Goal: Use online tool/utility: Utilize a website feature to perform a specific function

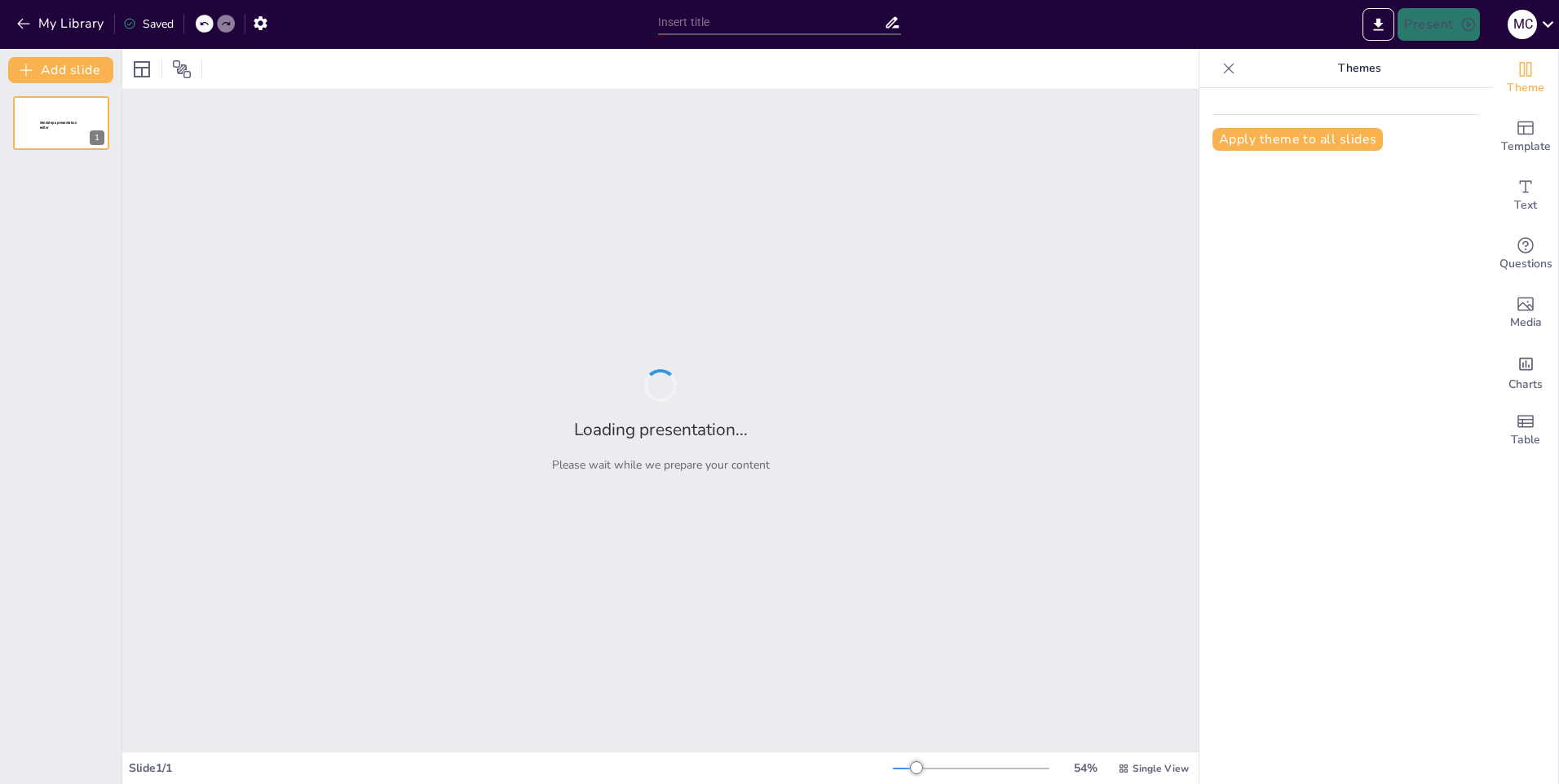
type input "ISO 9001: Un Viaje a Través del Tiempo y la Calidad"
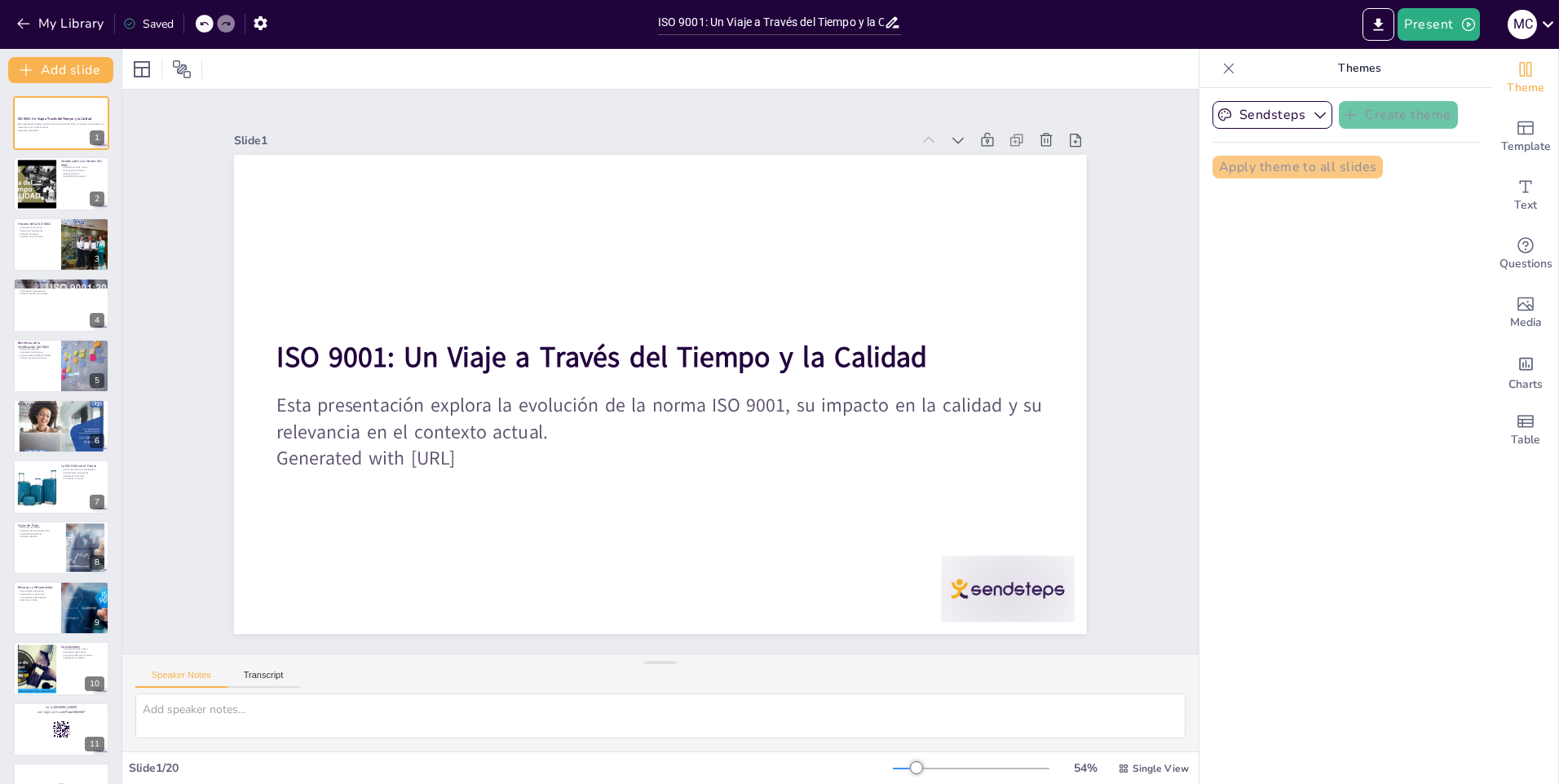
checkbox input "true"
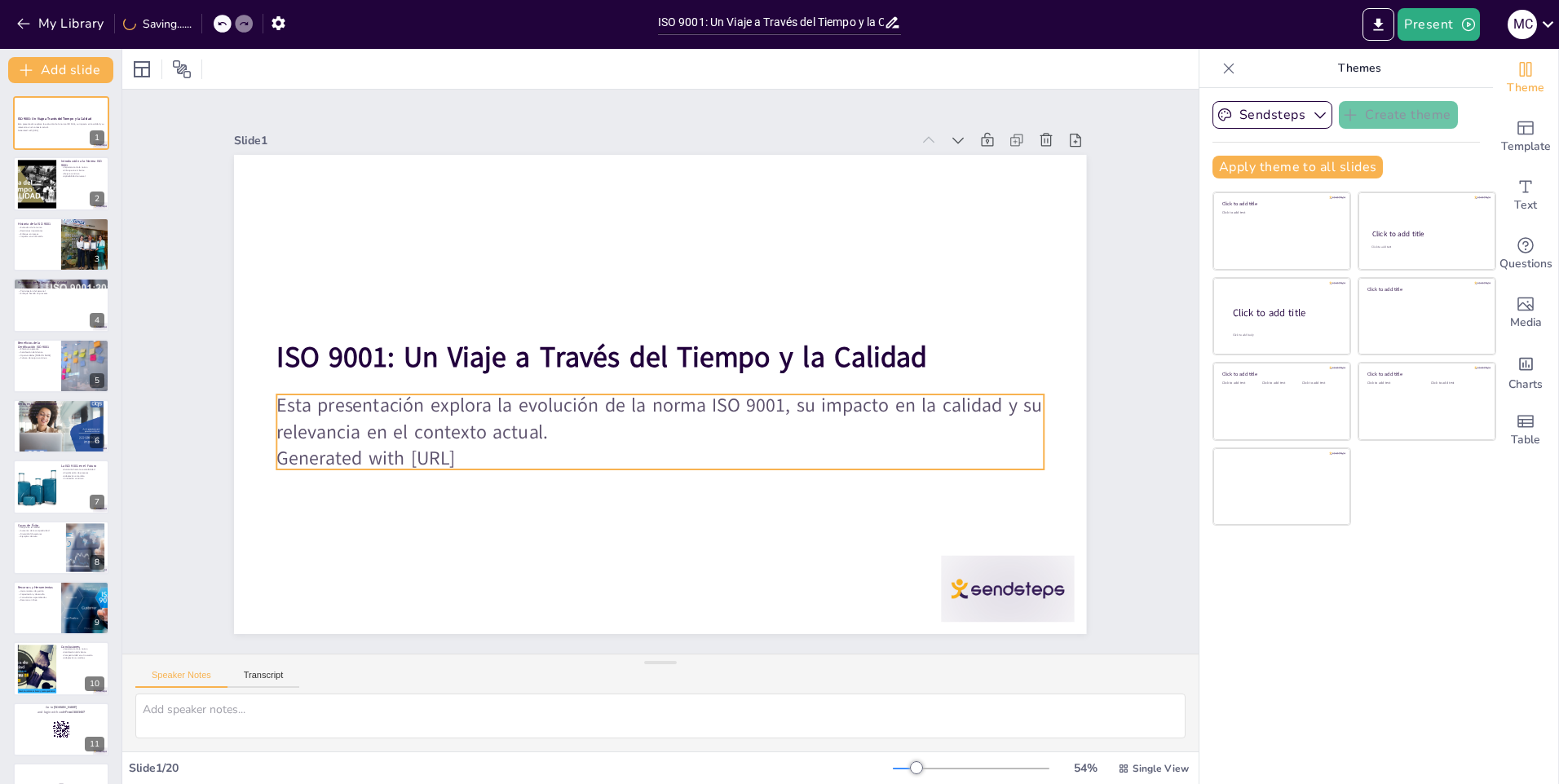
checkbox input "true"
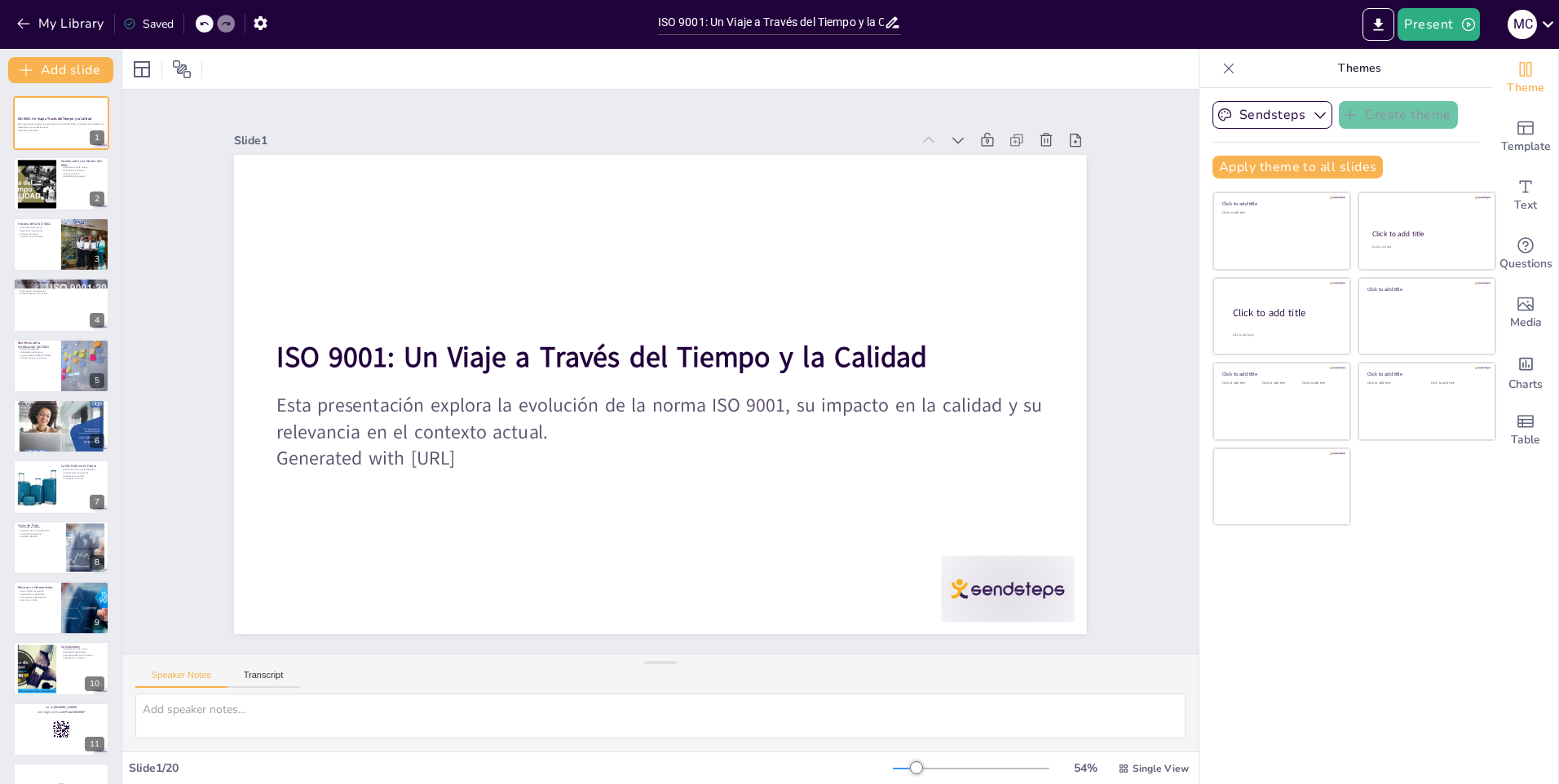
checkbox input "true"
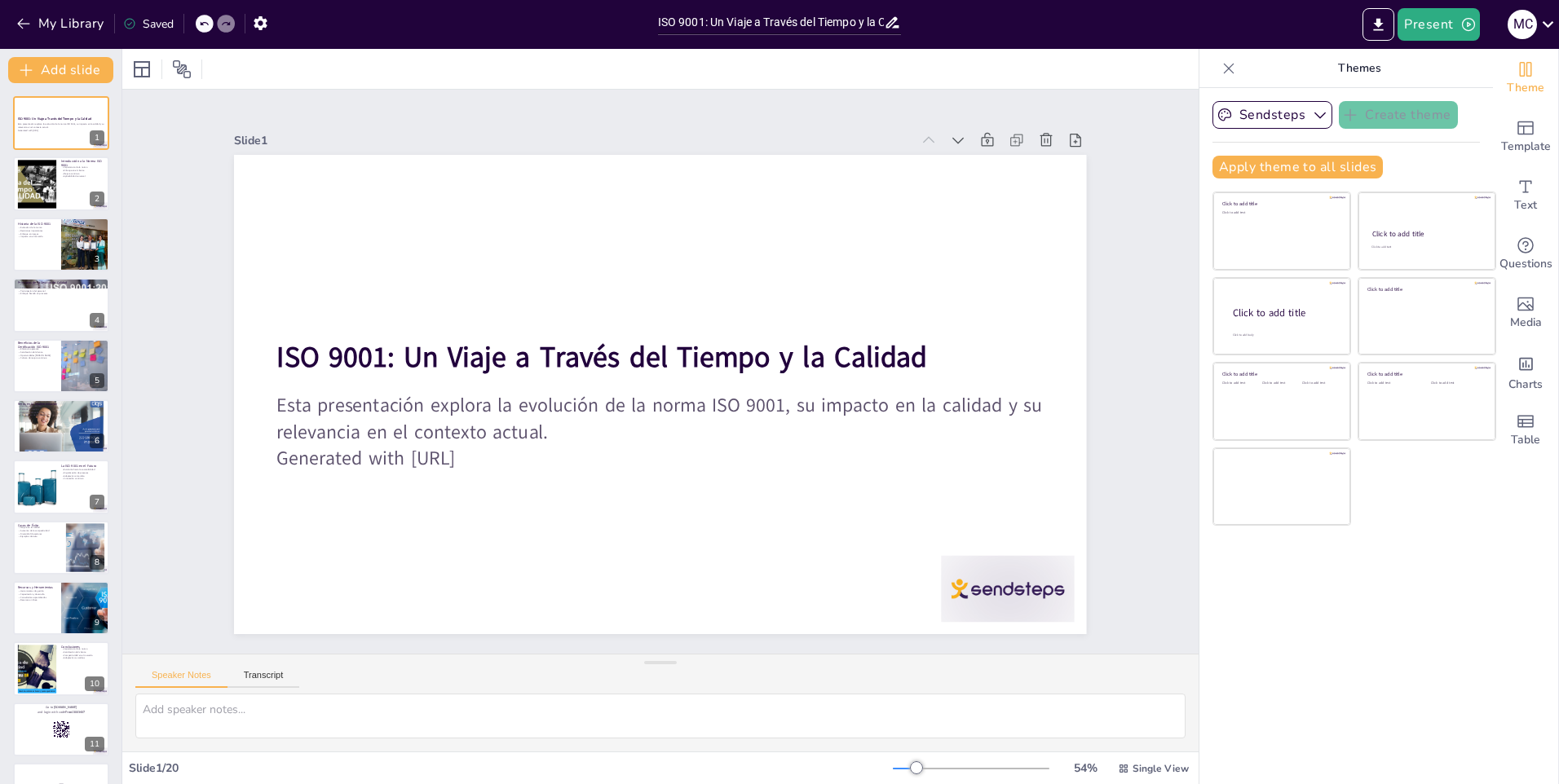
checkbox input "true"
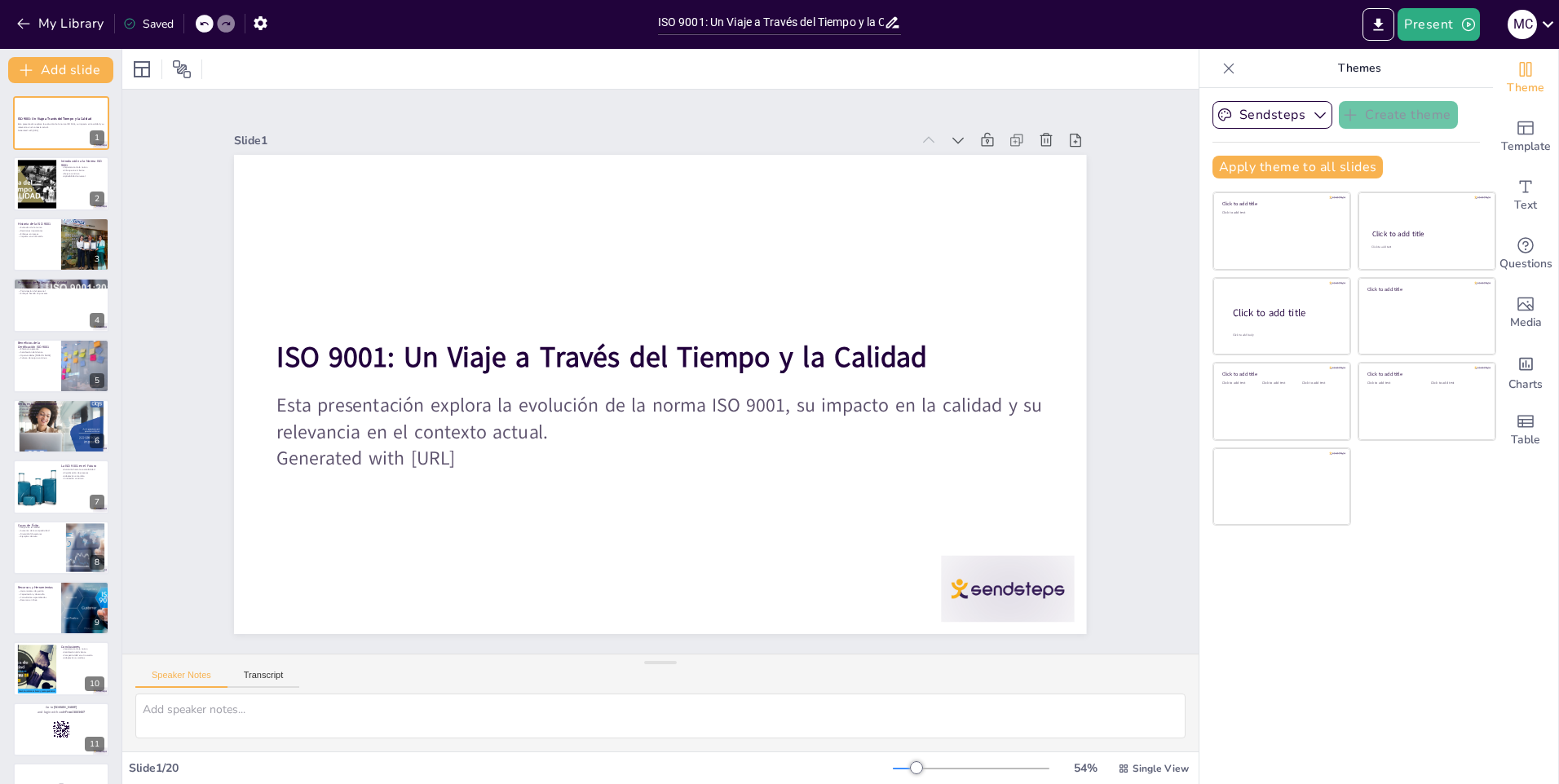
checkbox input "true"
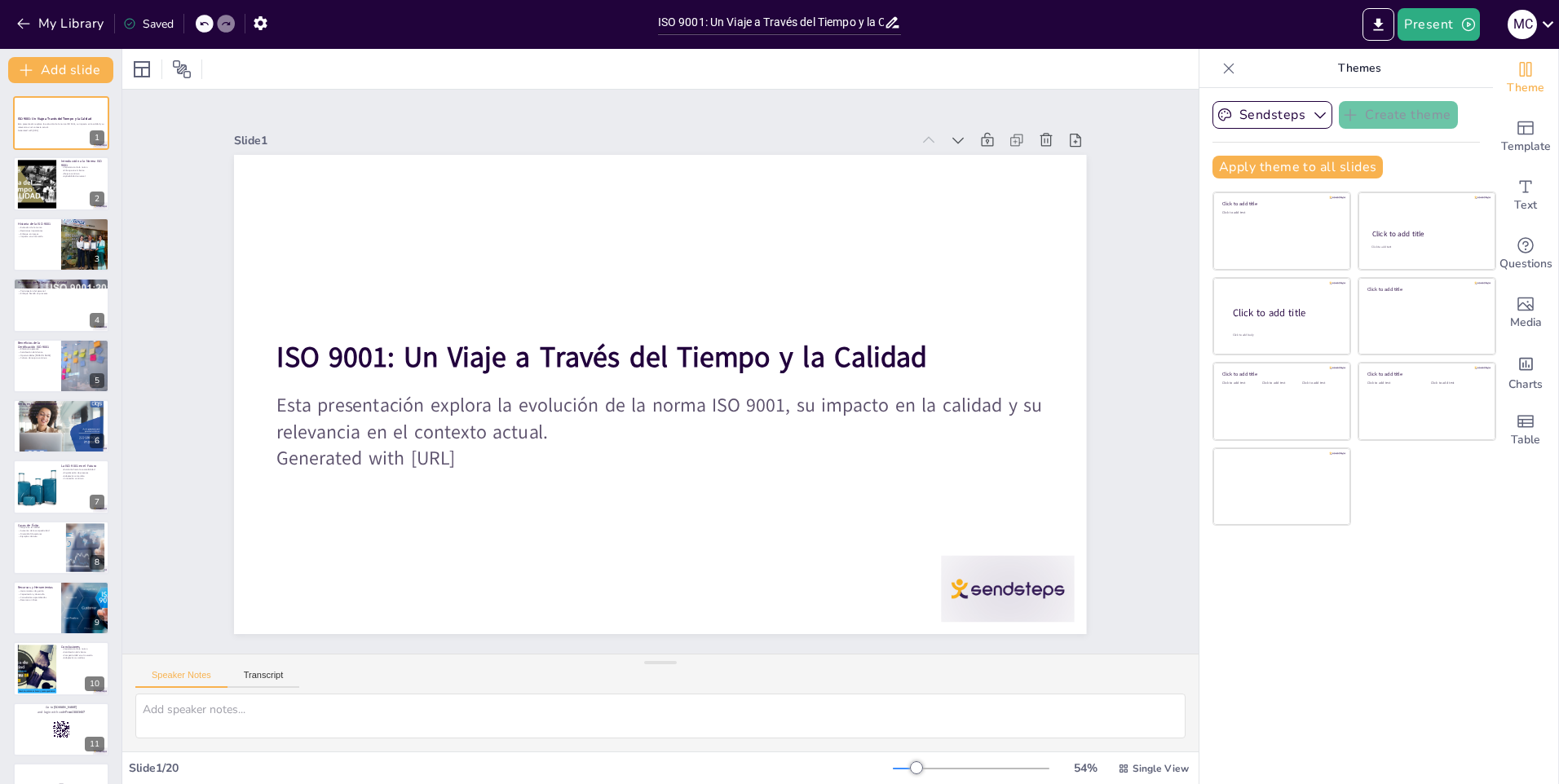
checkbox input "true"
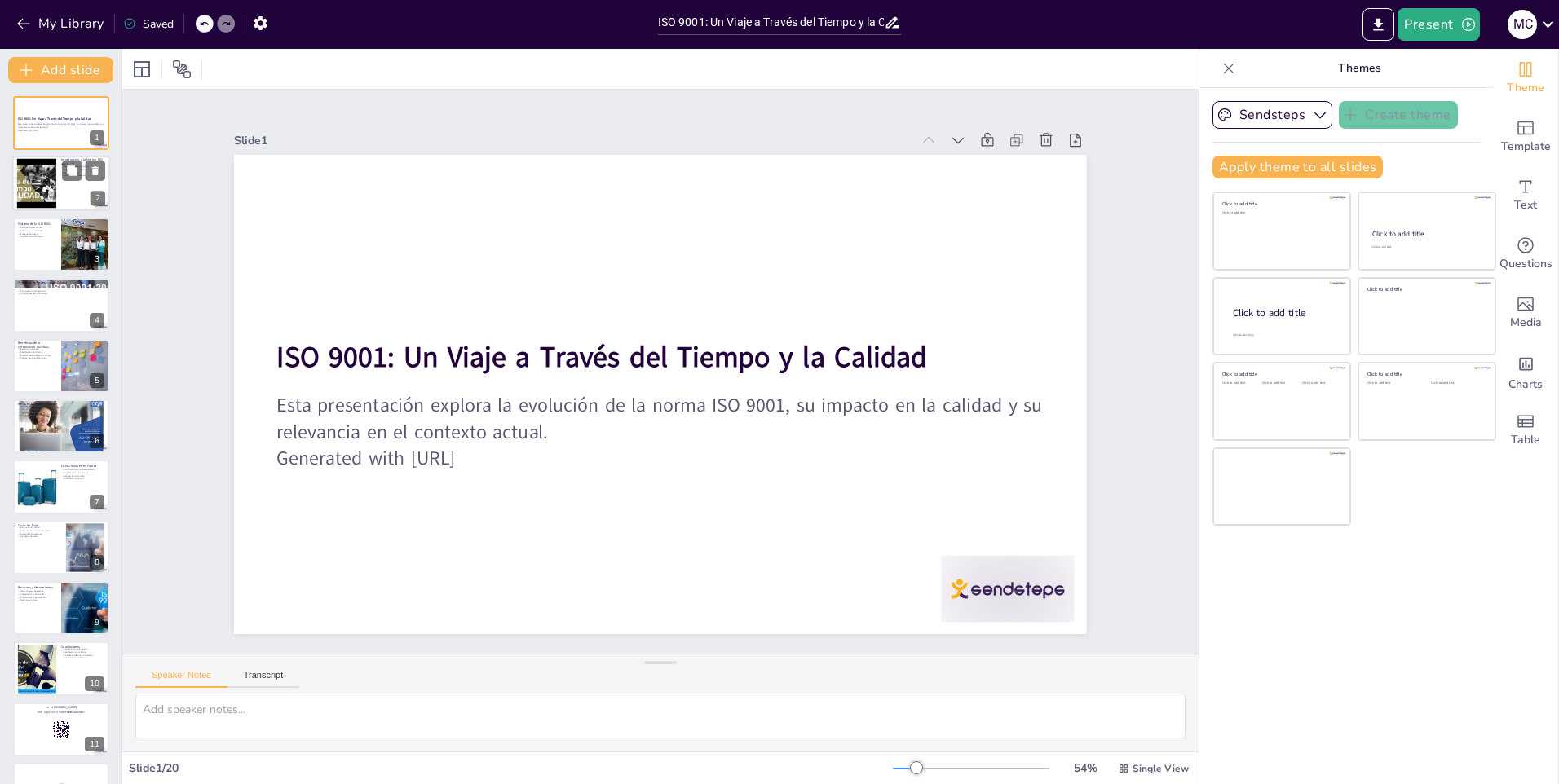
checkbox input "true"
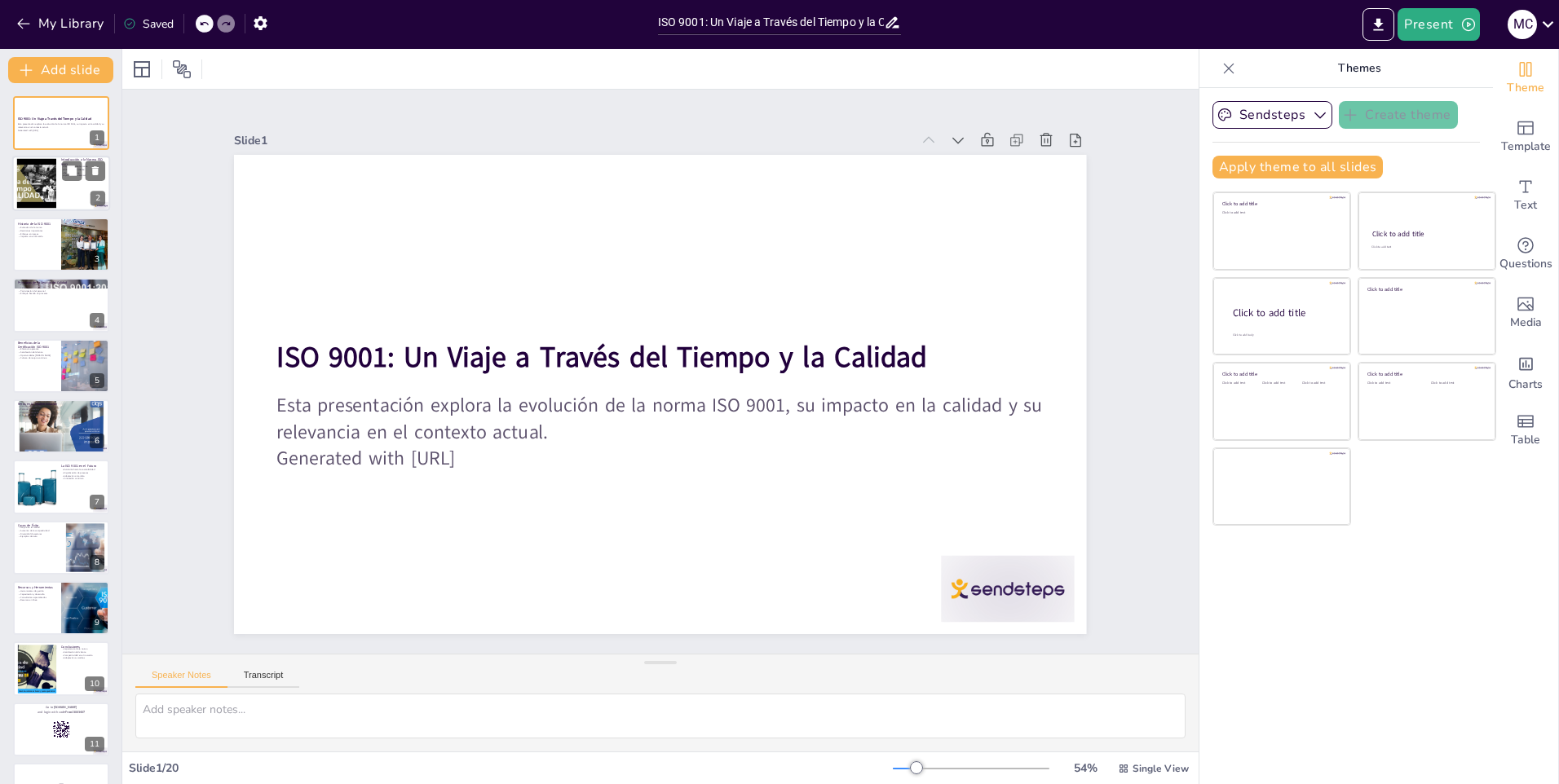
checkbox input "true"
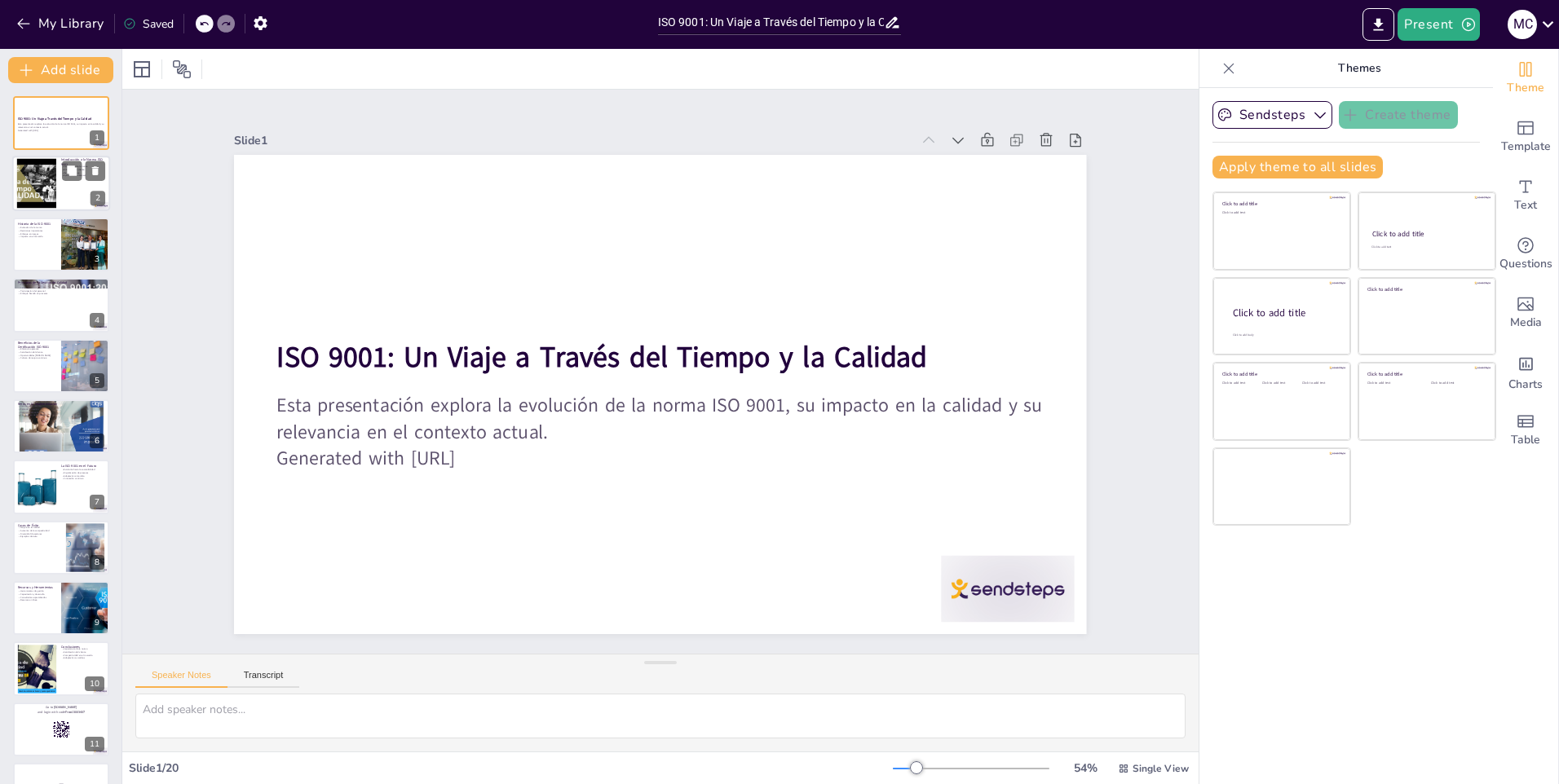
click at [65, 192] on div at bounding box center [61, 184] width 97 height 56
checkbox input "true"
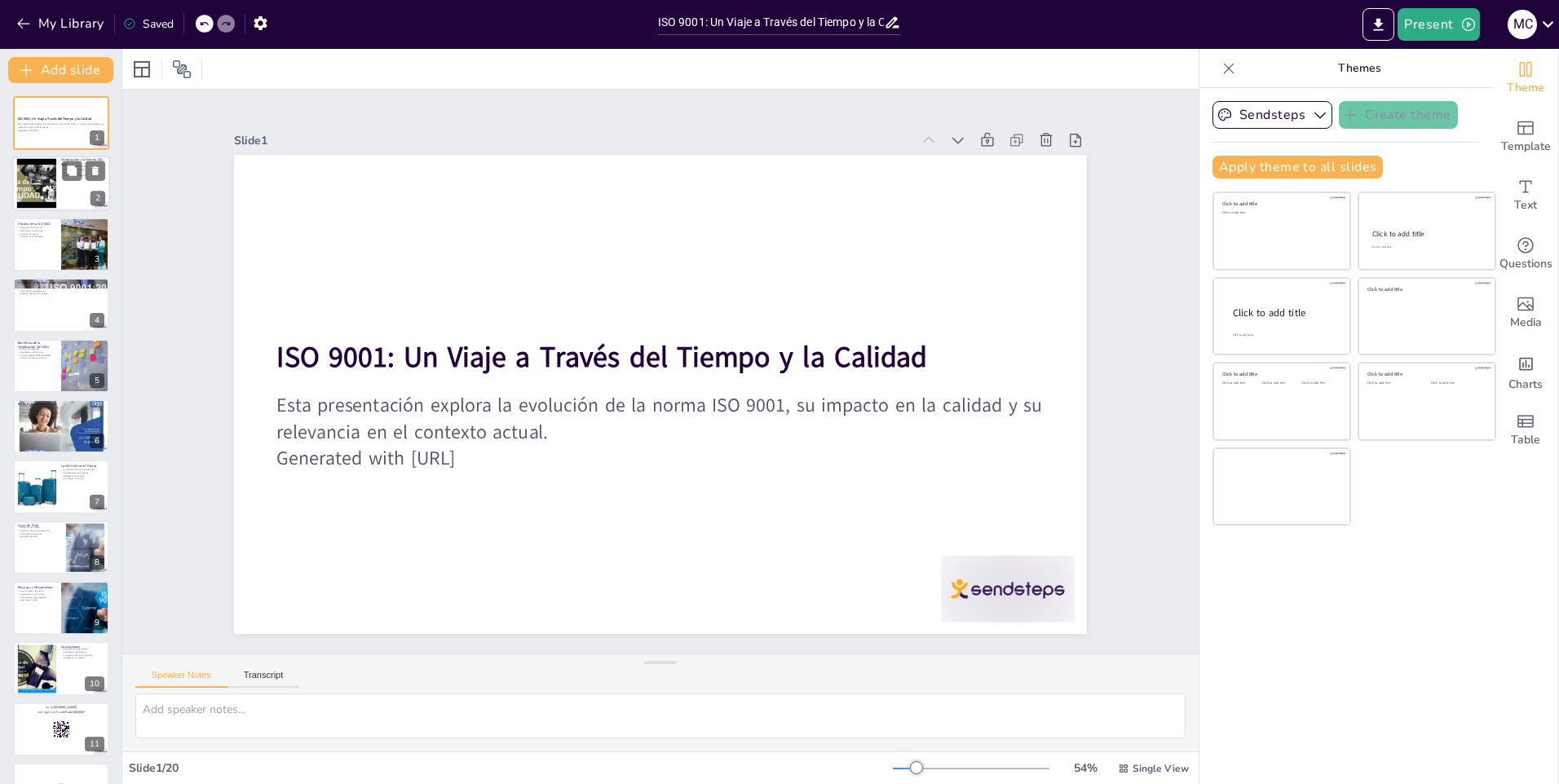
checkbox input "true"
type textarea "La norma ISO 9001 es crucial para cualquier organización que busque mejorar su …"
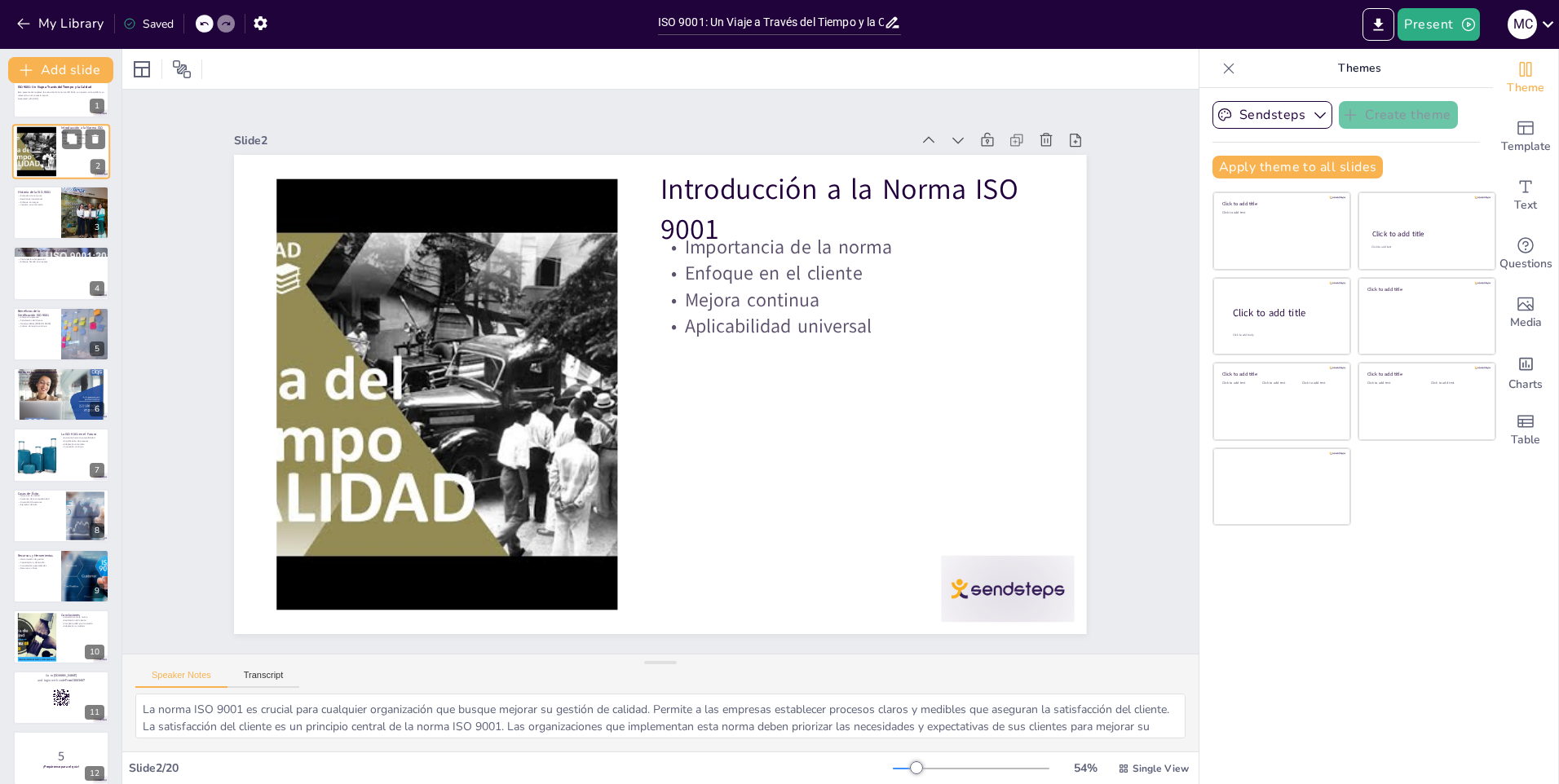
checkbox input "true"
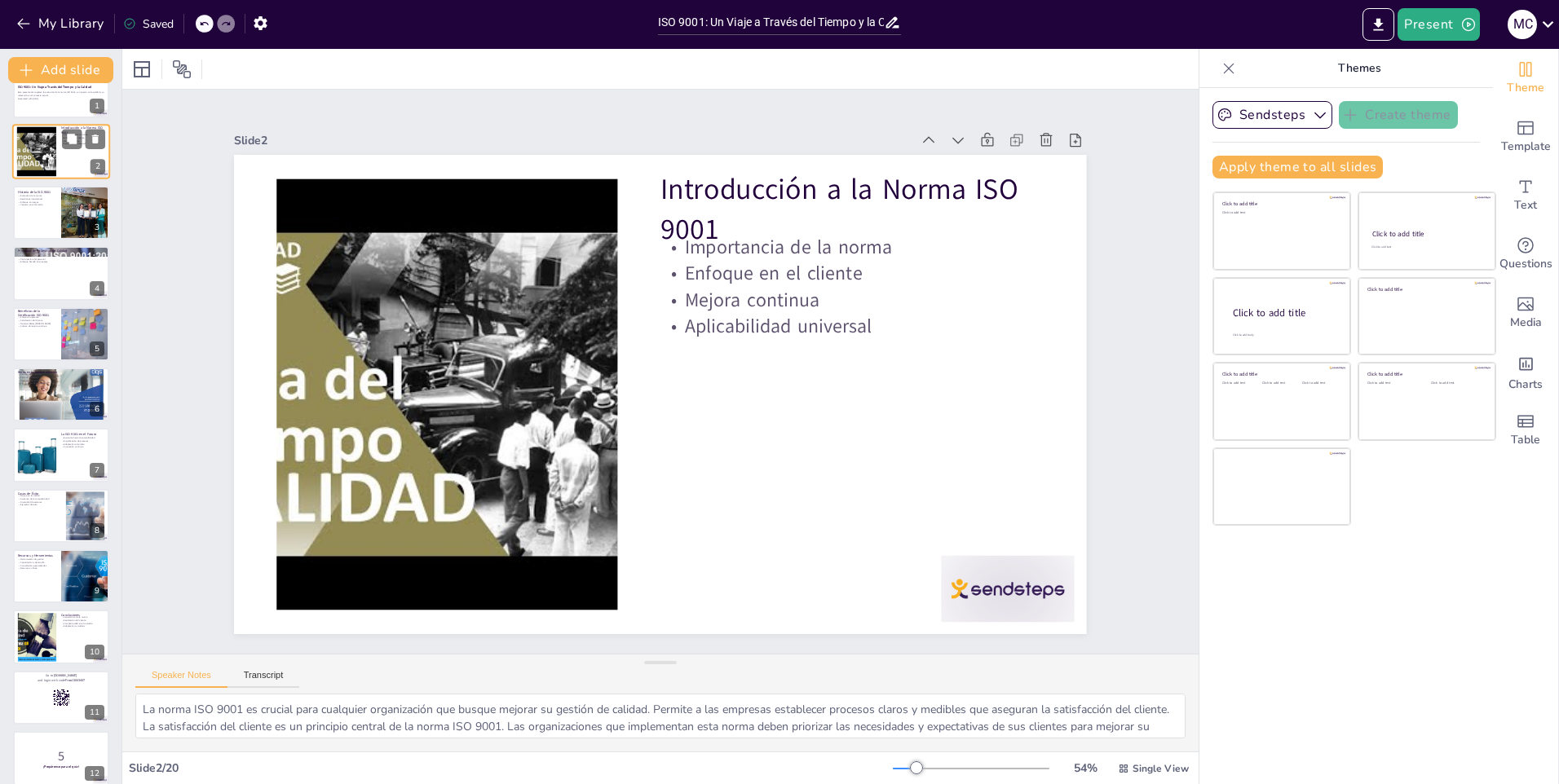
scroll to position [32, 0]
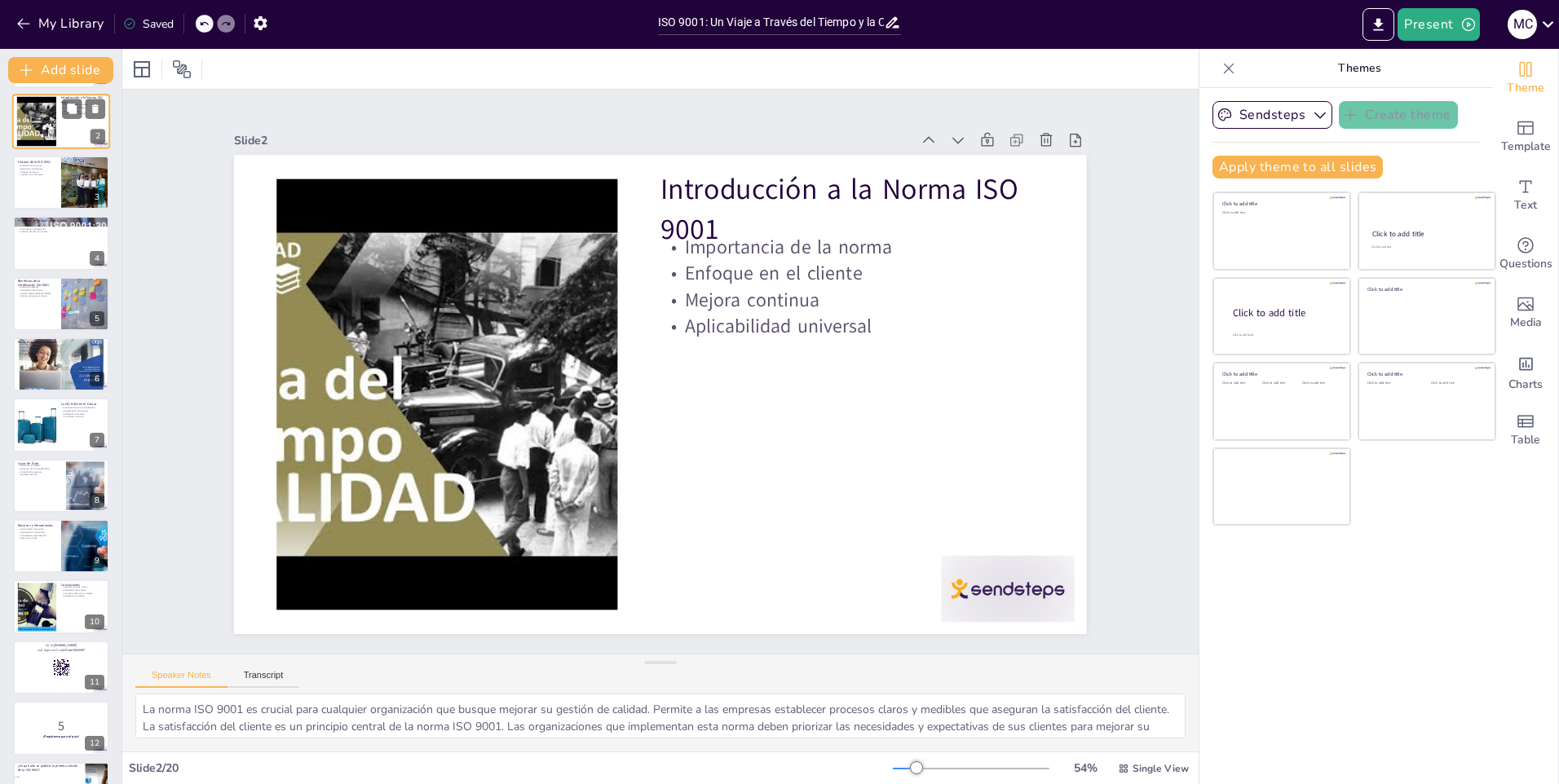
checkbox input "true"
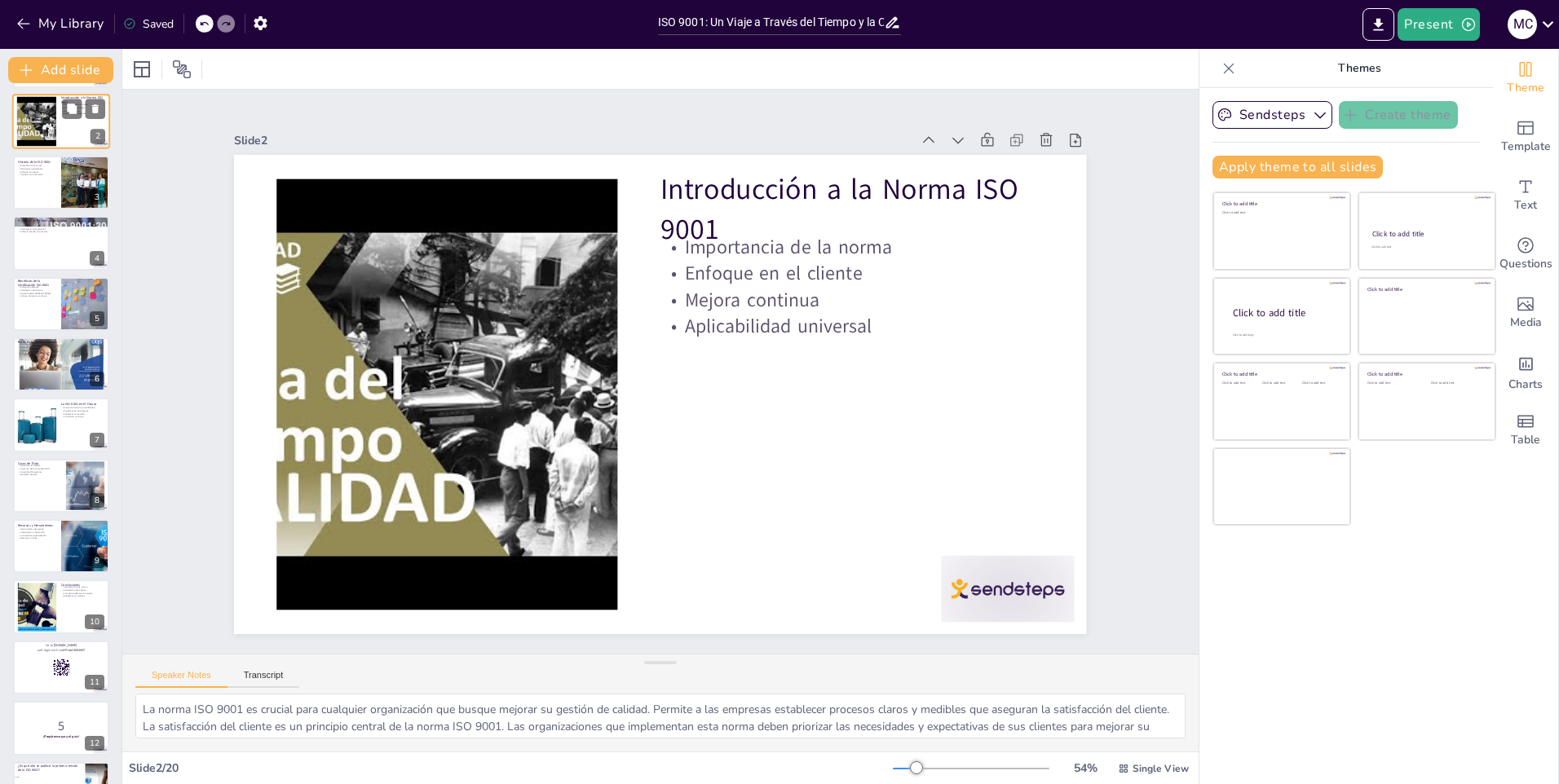
scroll to position [65, 0]
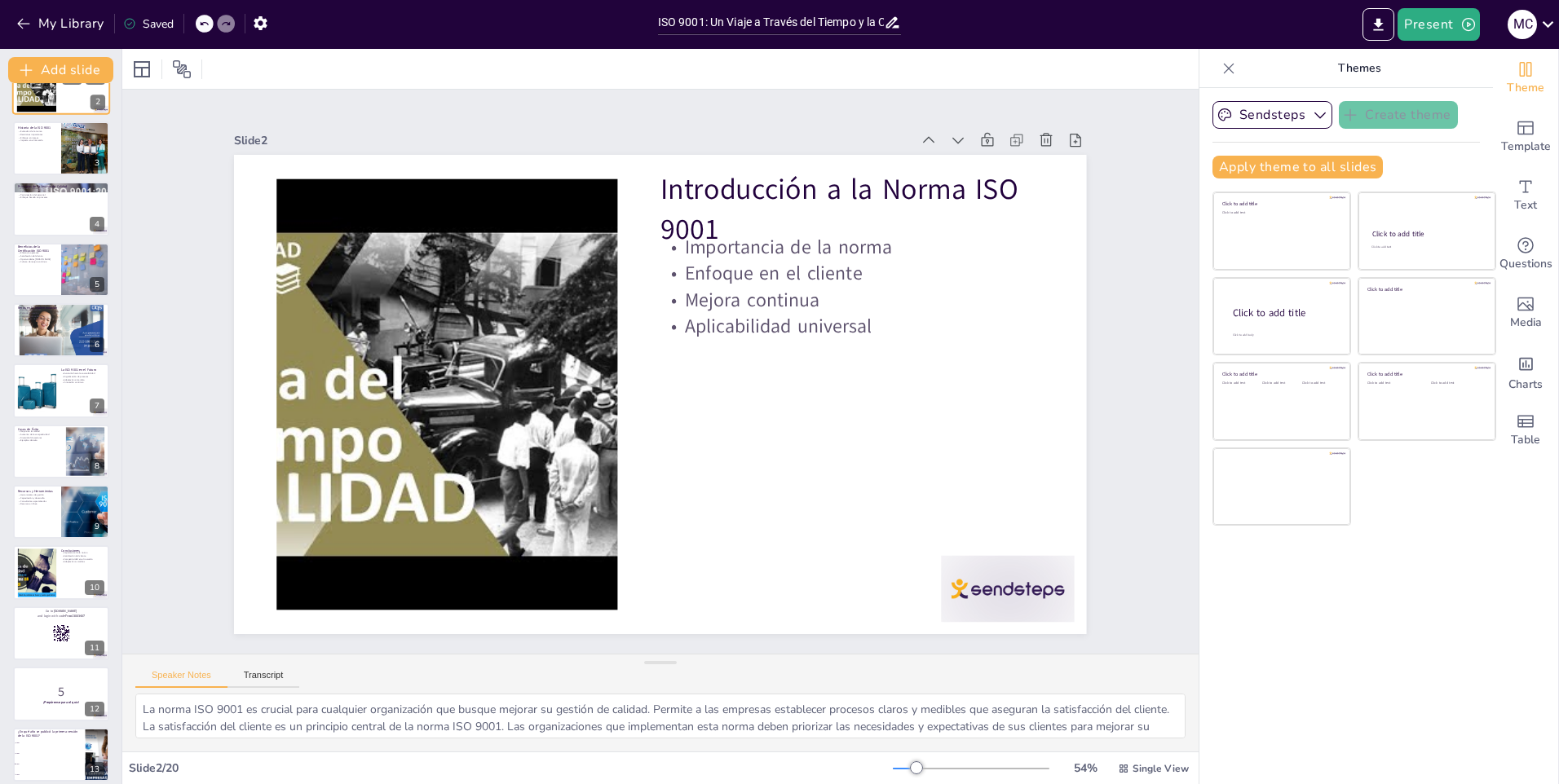
checkbox input "true"
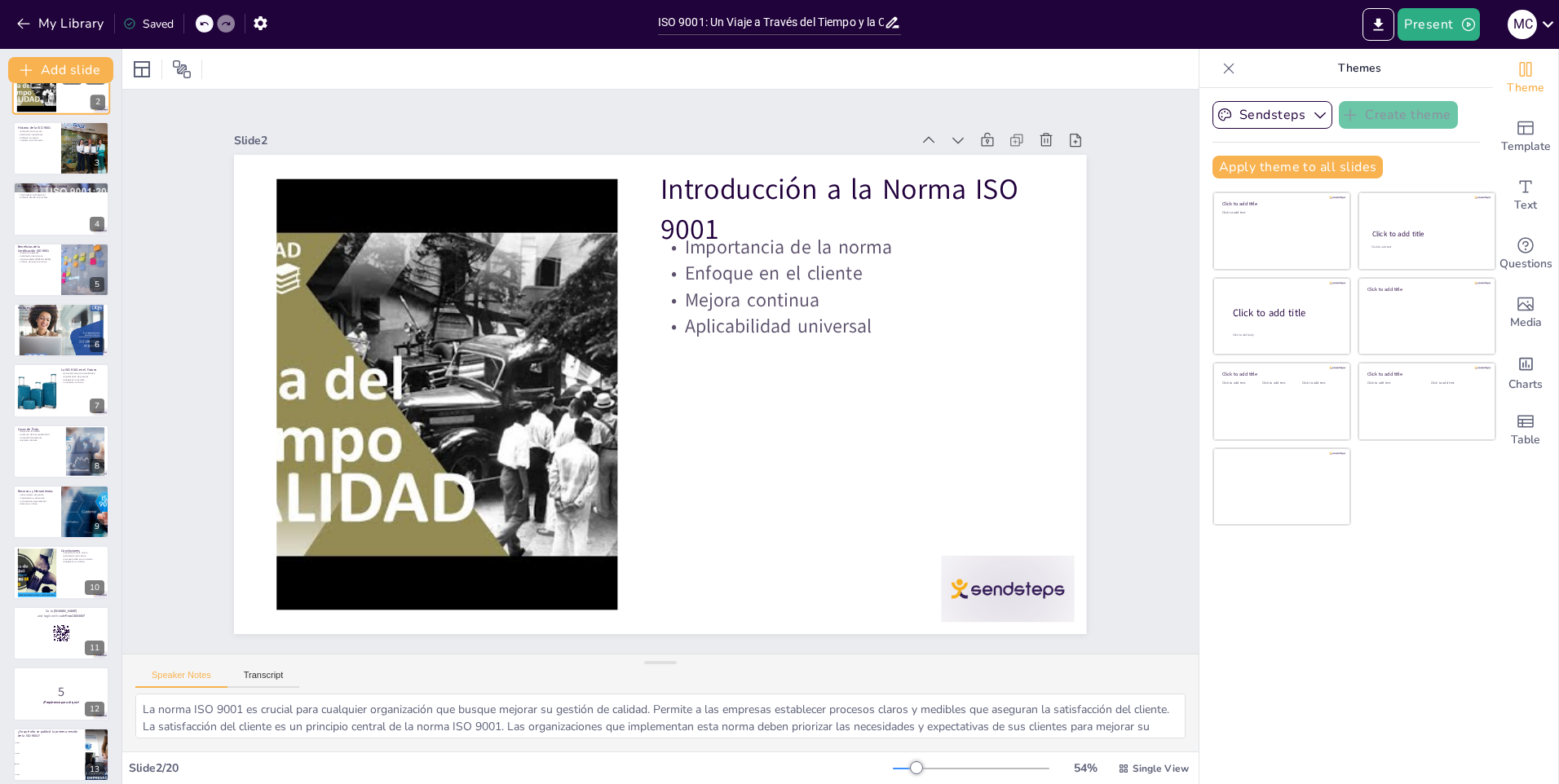
scroll to position [97, 0]
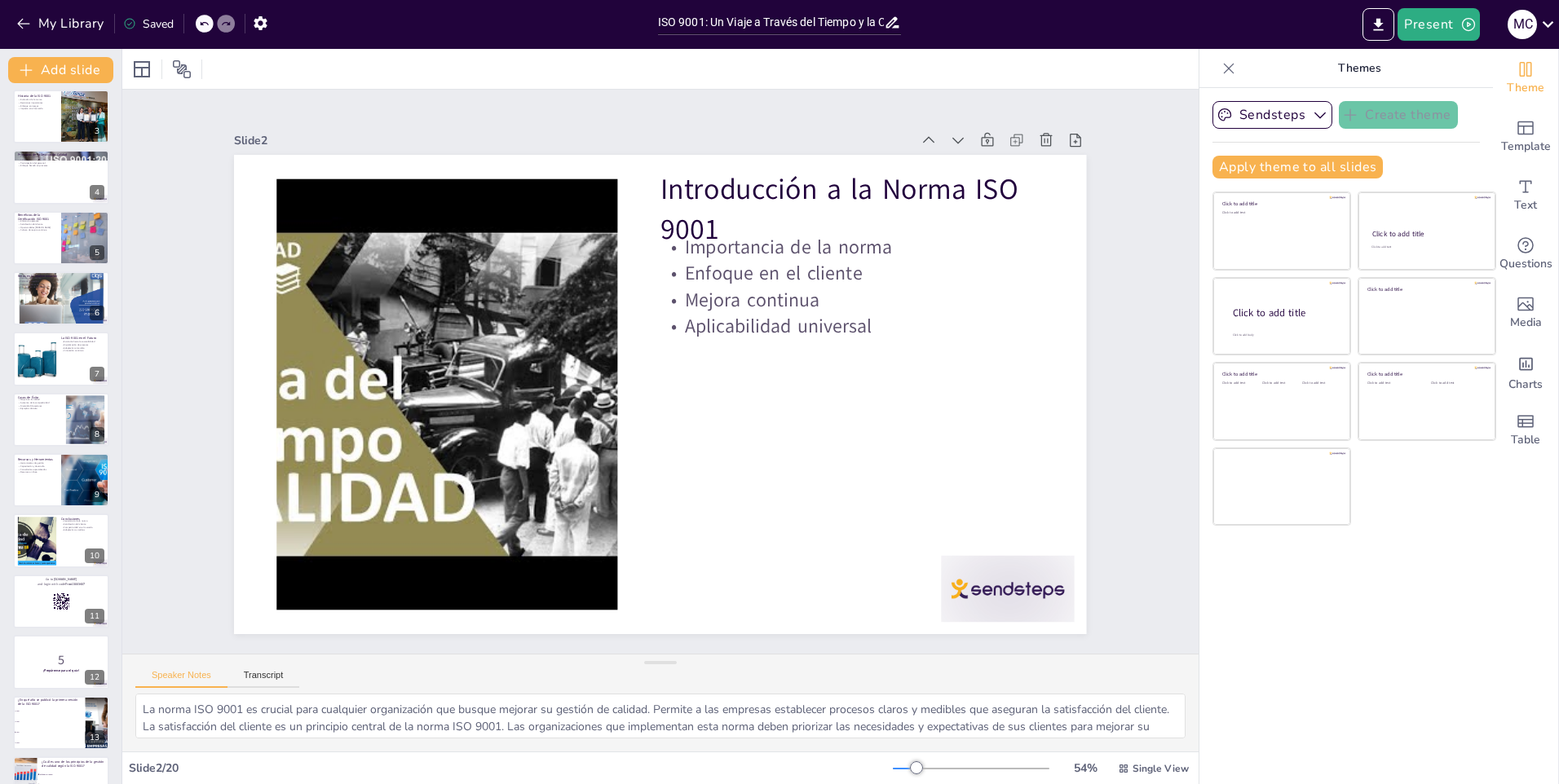
checkbox input "true"
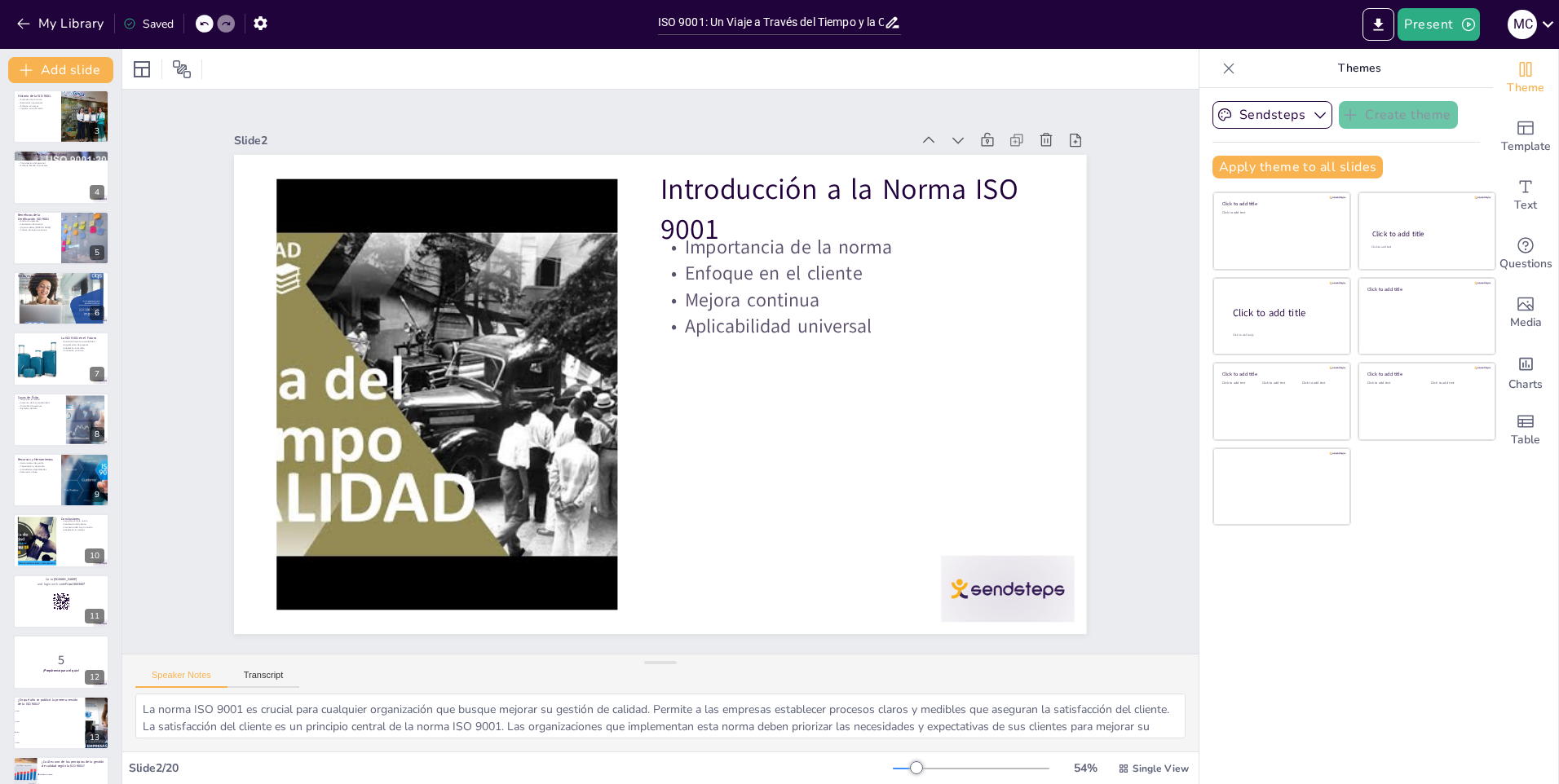
scroll to position [131, 0]
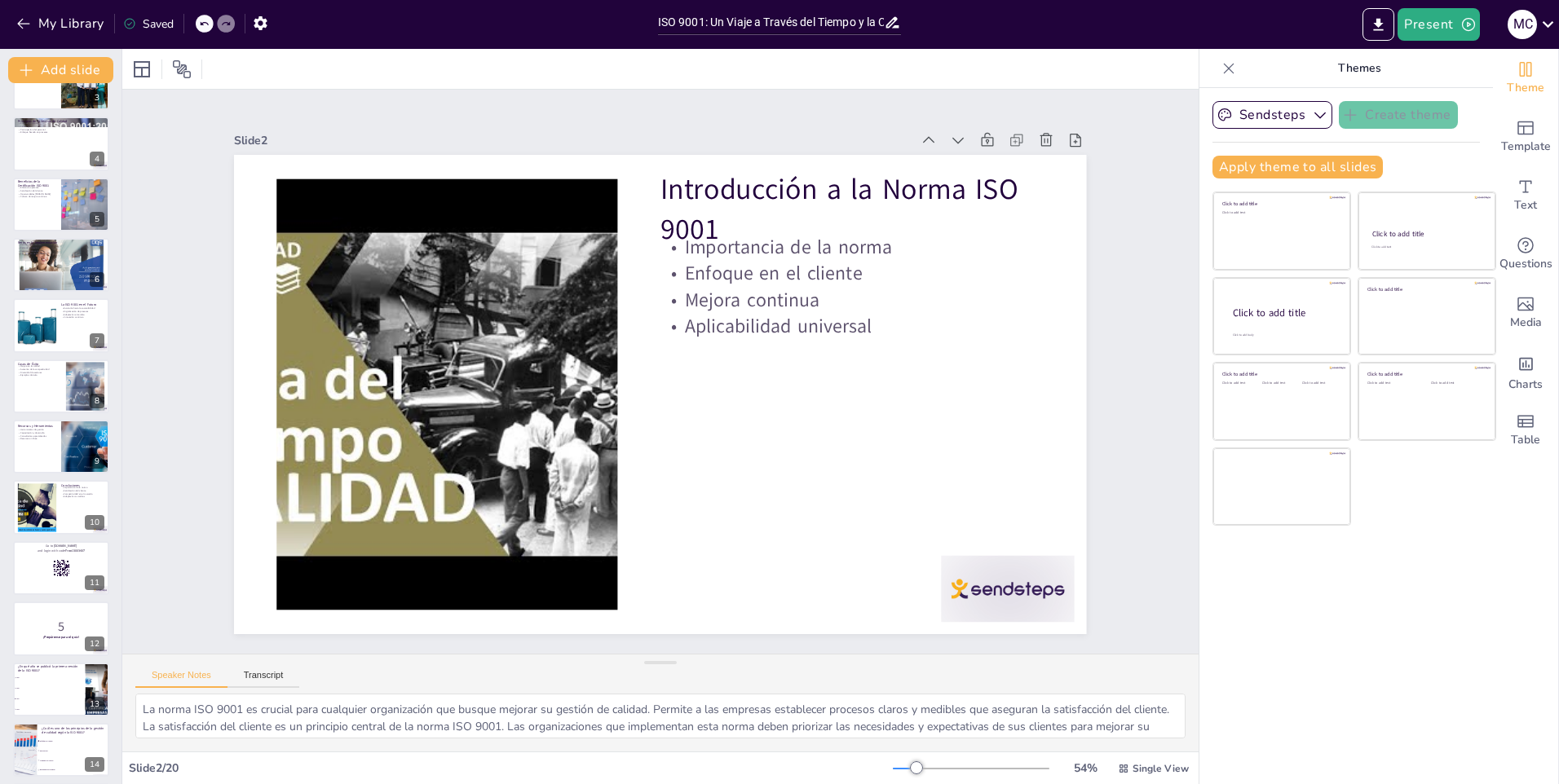
checkbox input "true"
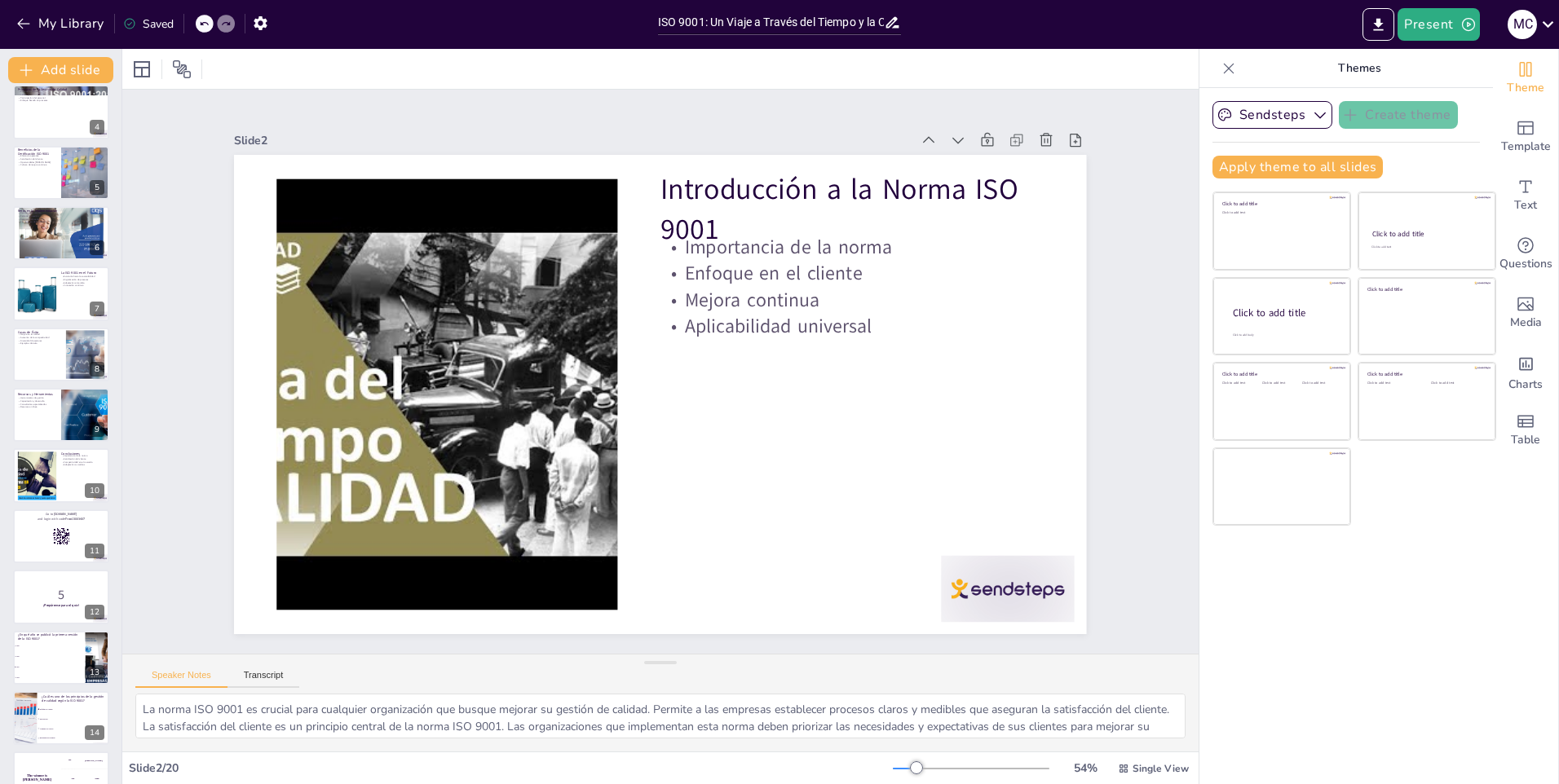
checkbox input "true"
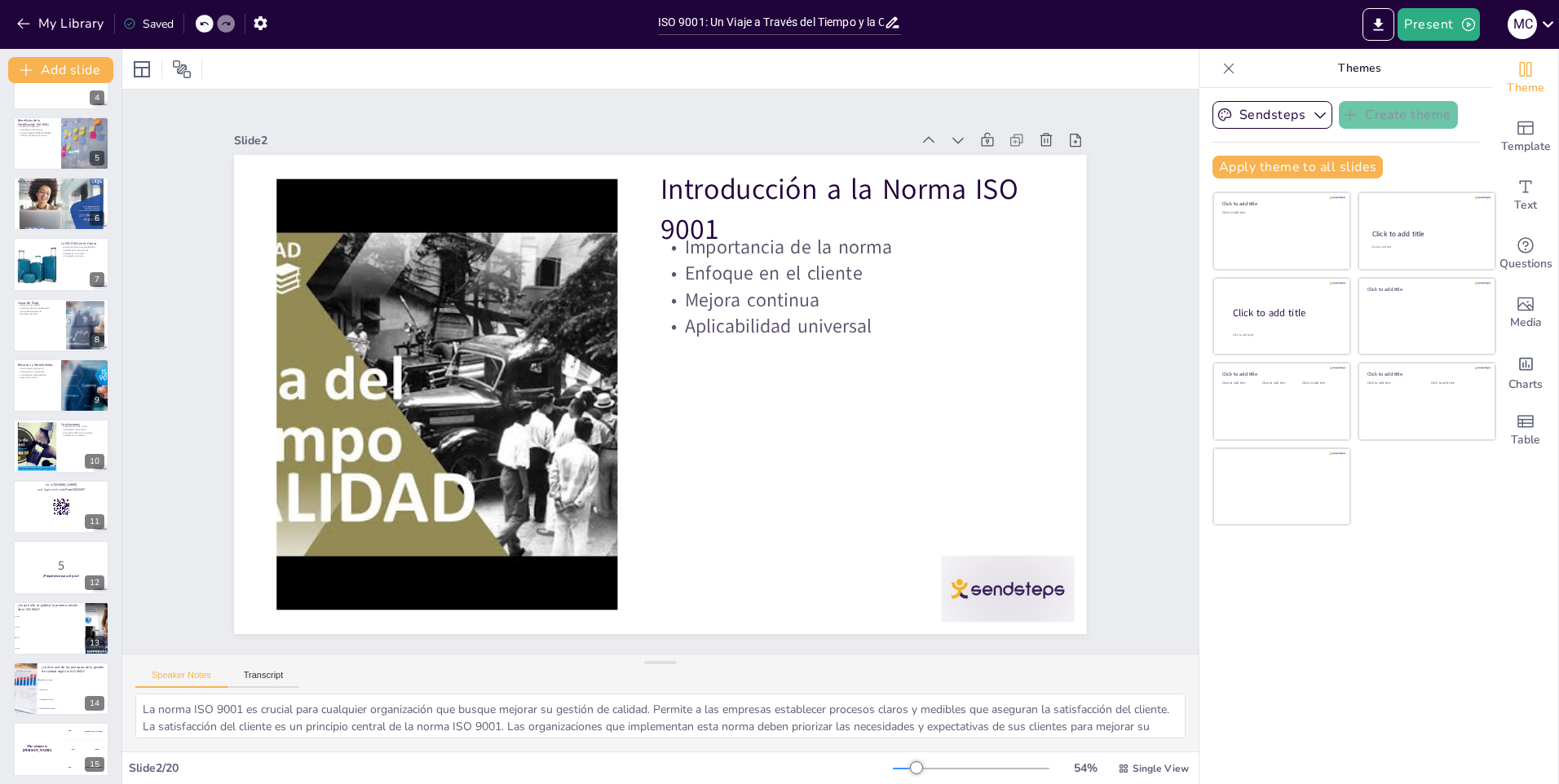
checkbox input "true"
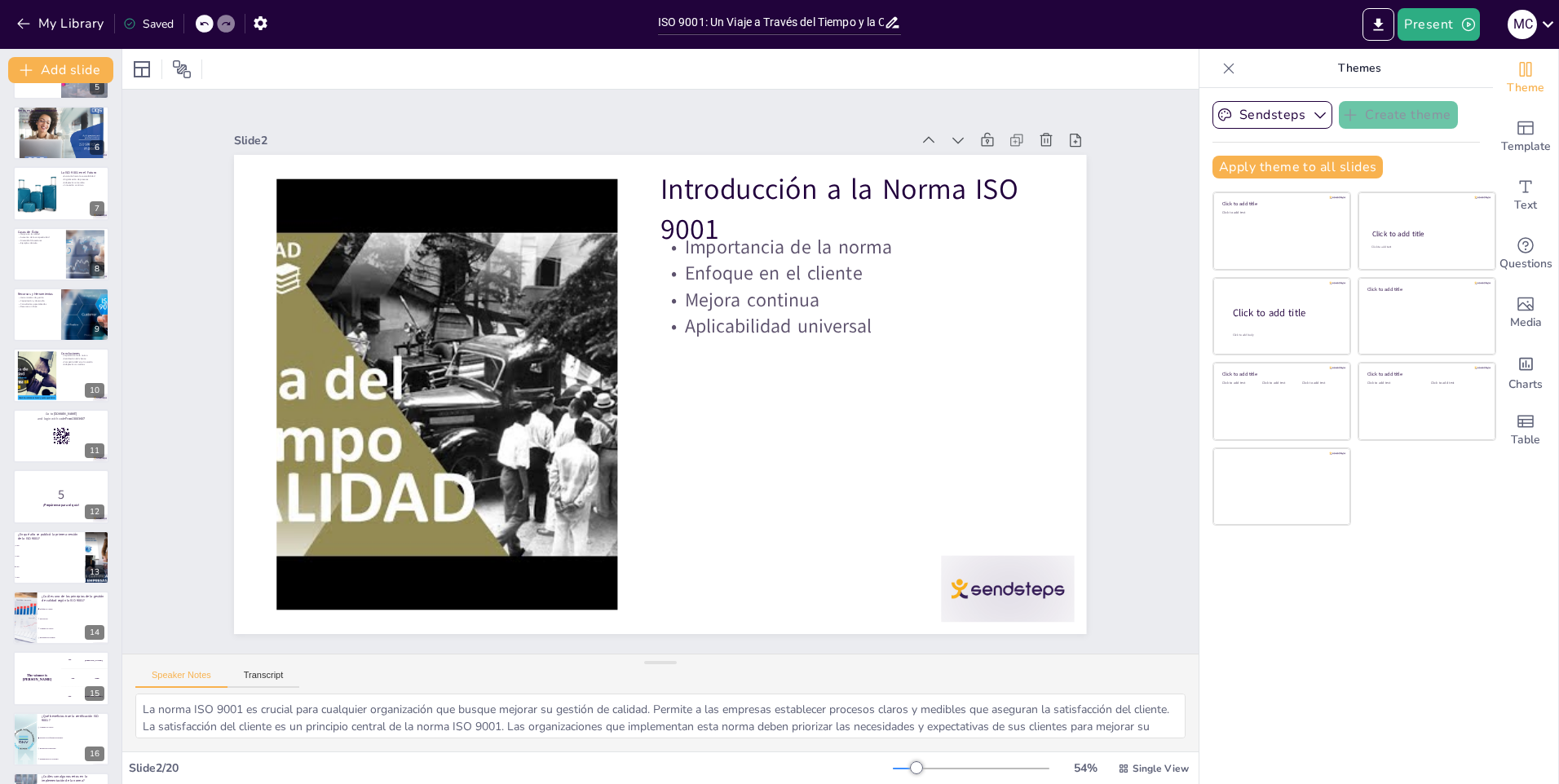
checkbox input "true"
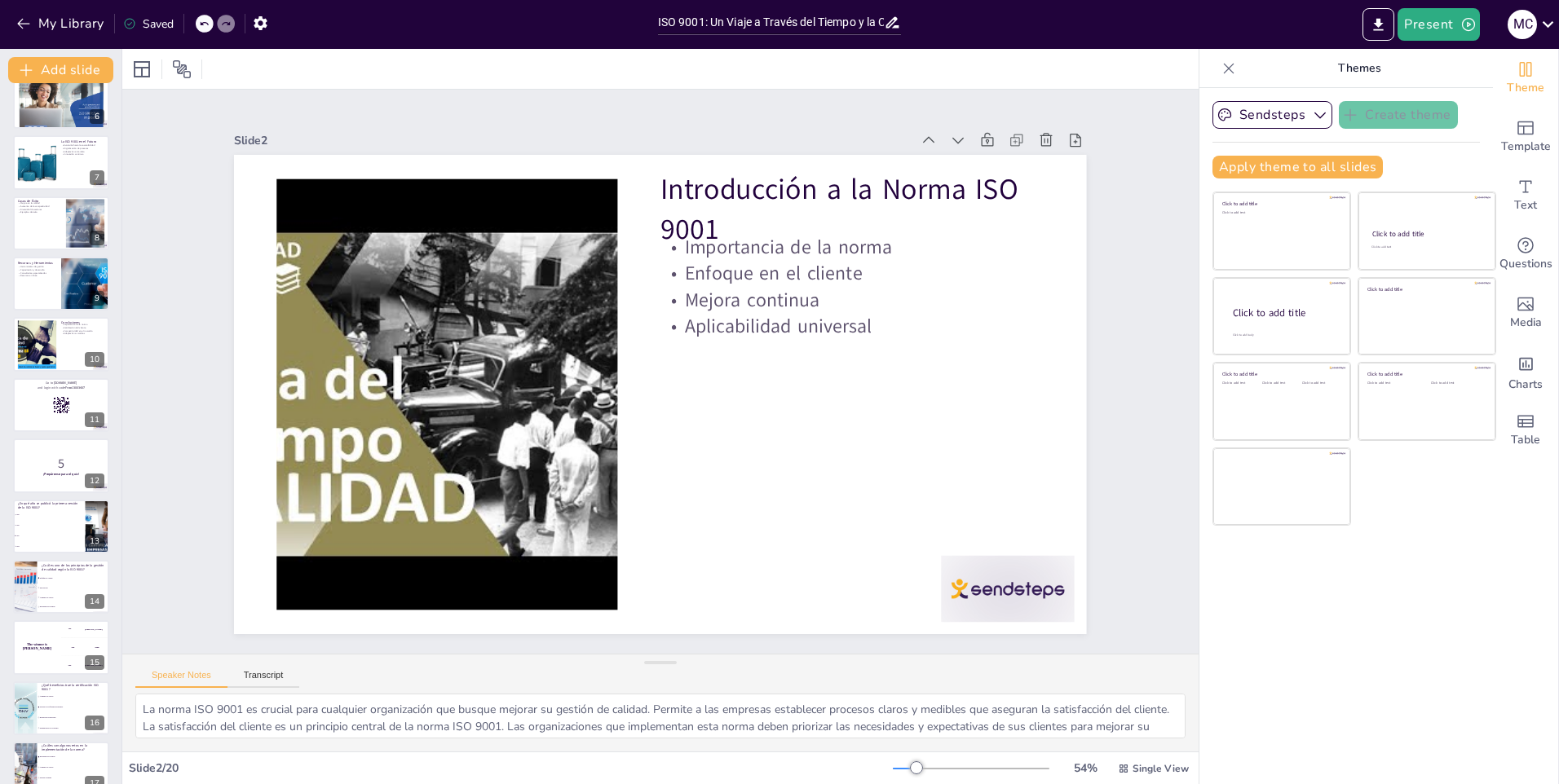
checkbox input "true"
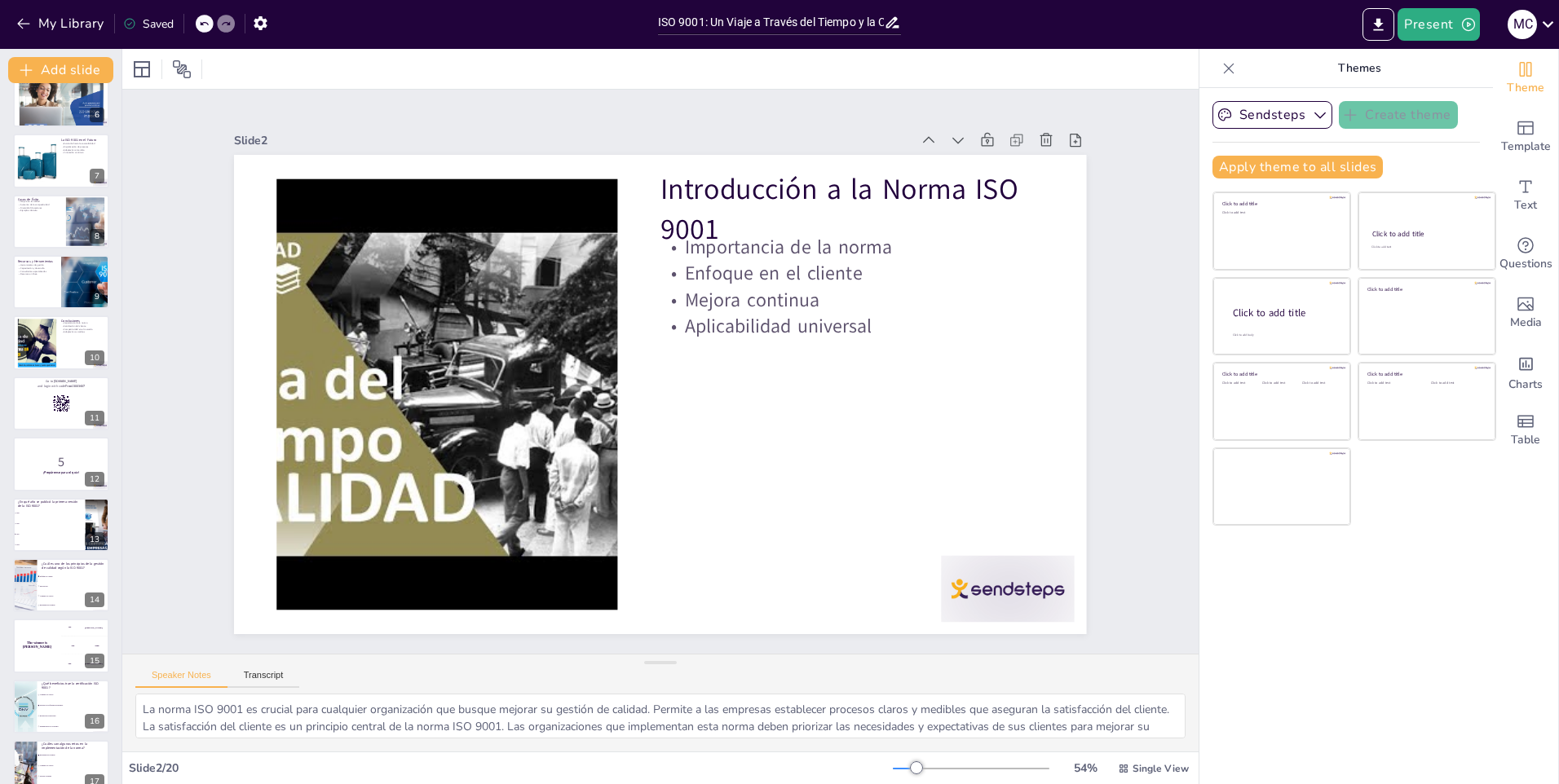
checkbox input "true"
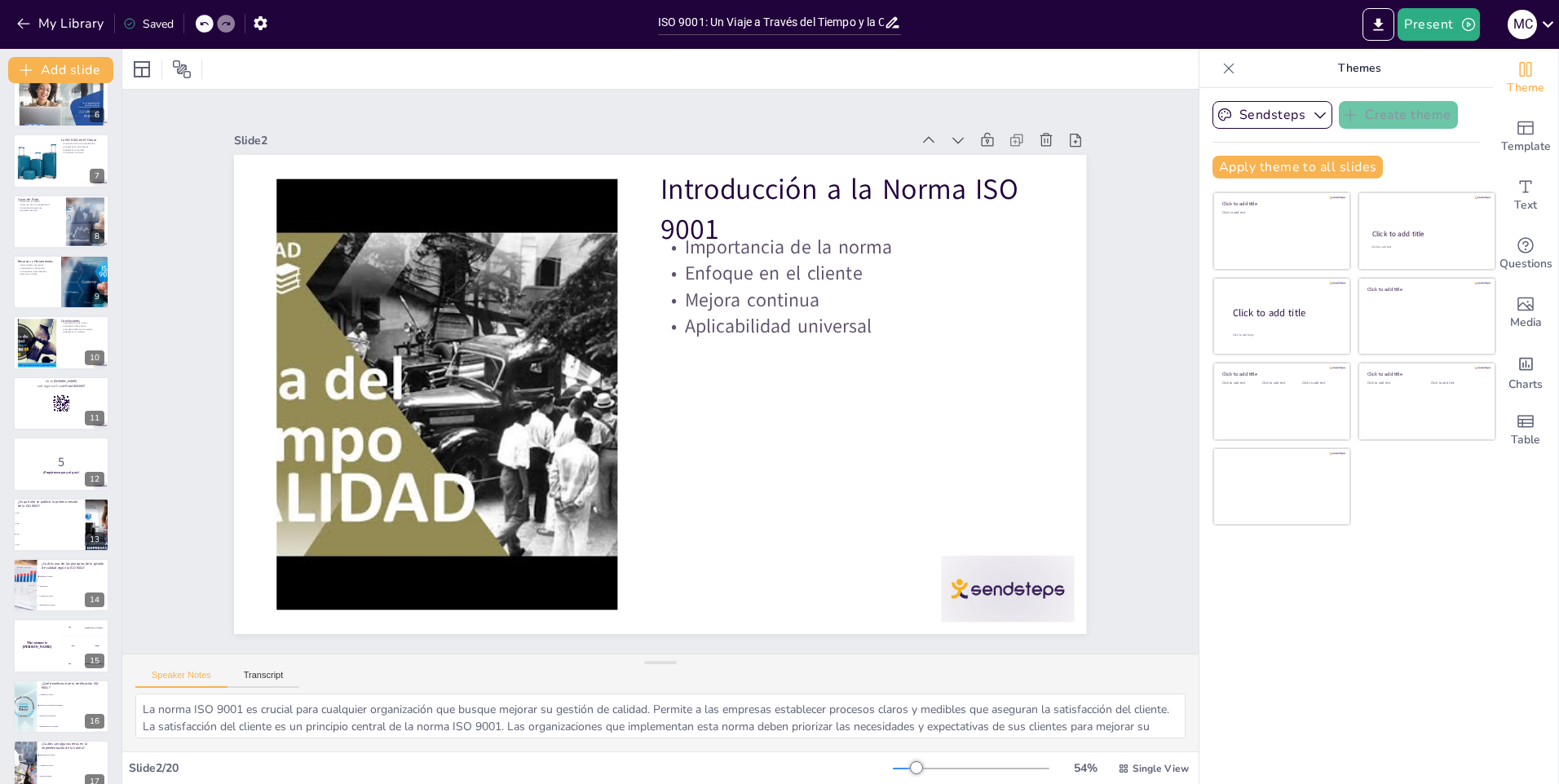
checkbox input "true"
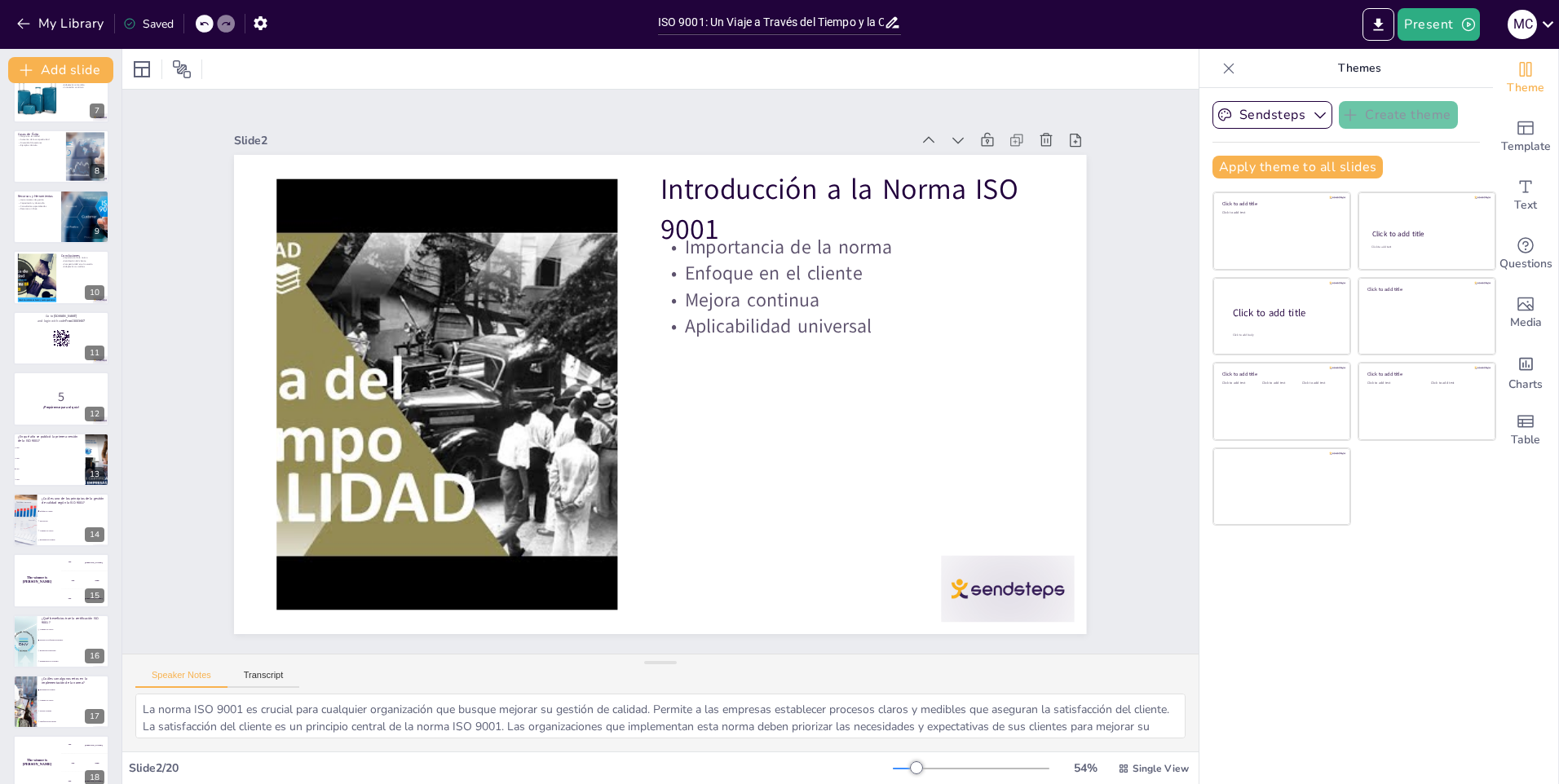
checkbox input "true"
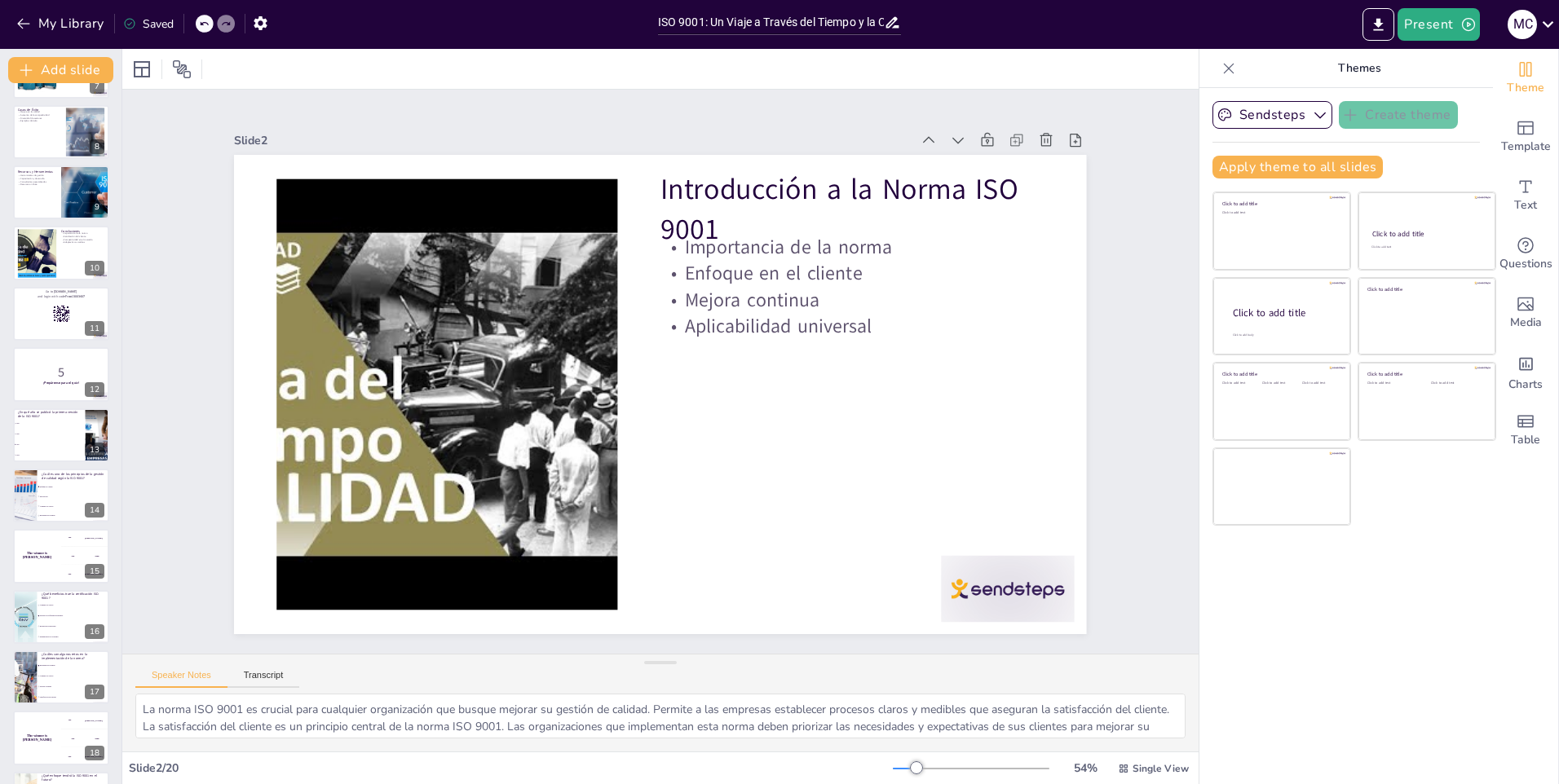
checkbox input "true"
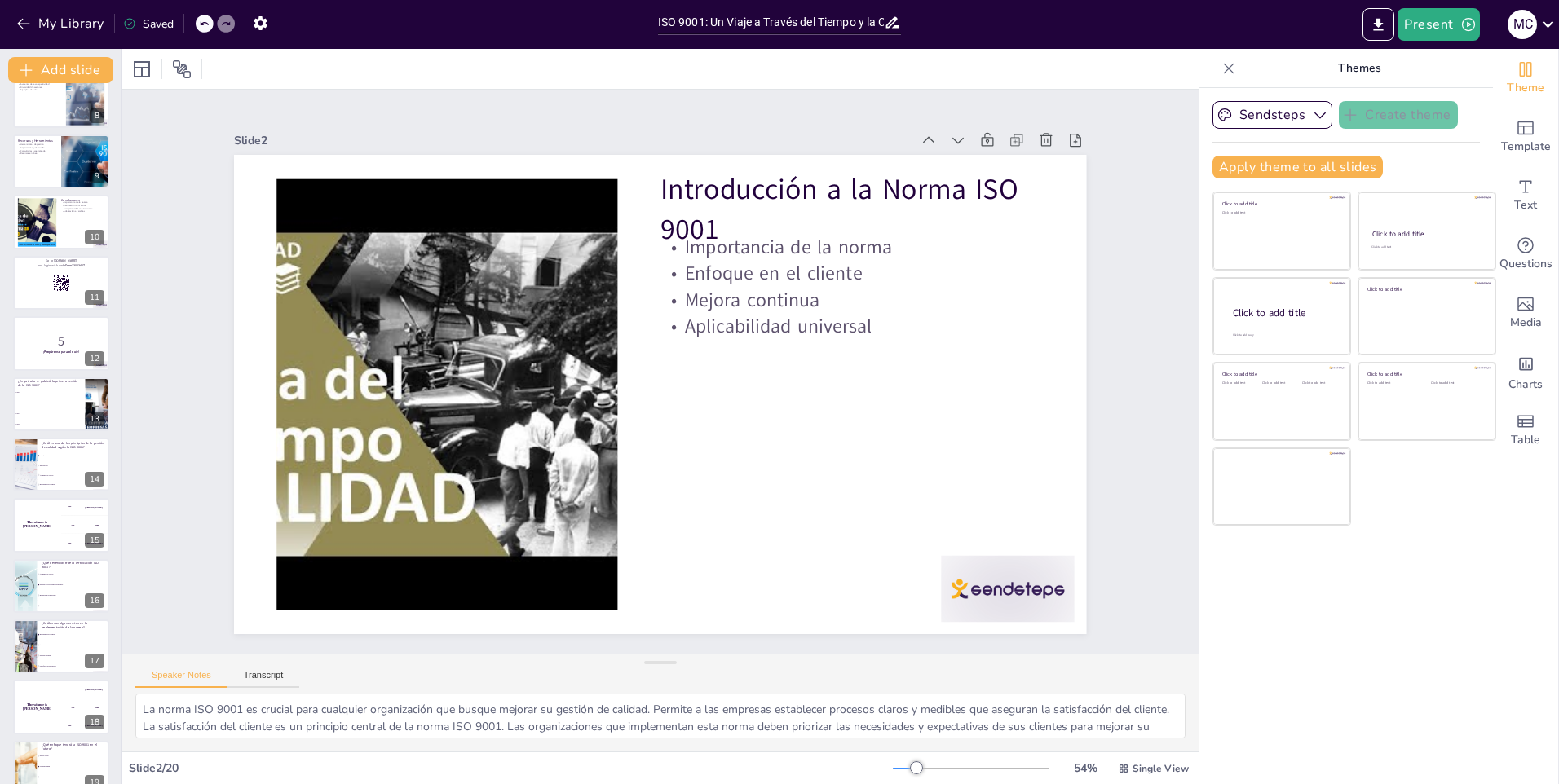
checkbox input "true"
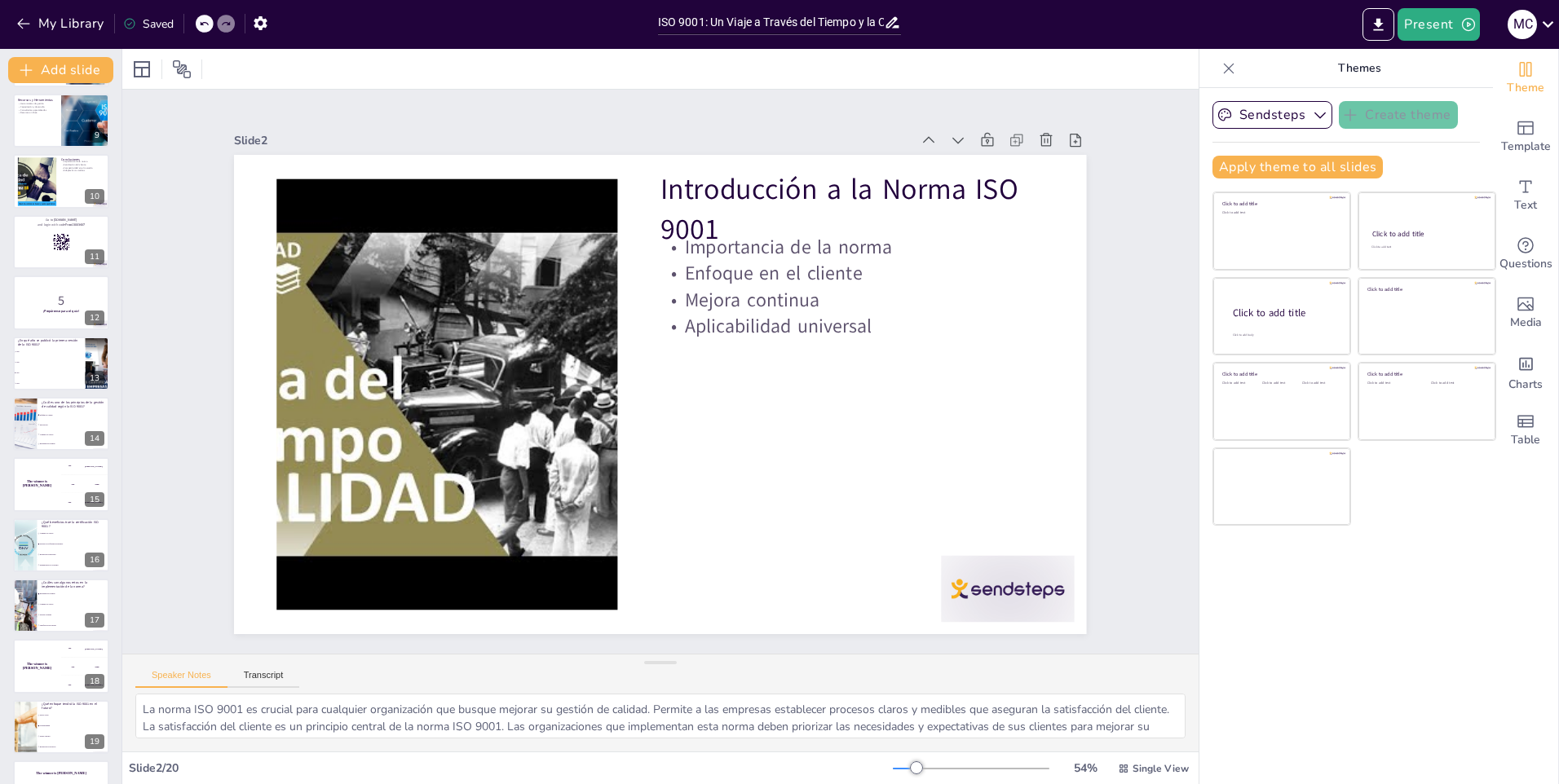
checkbox input "true"
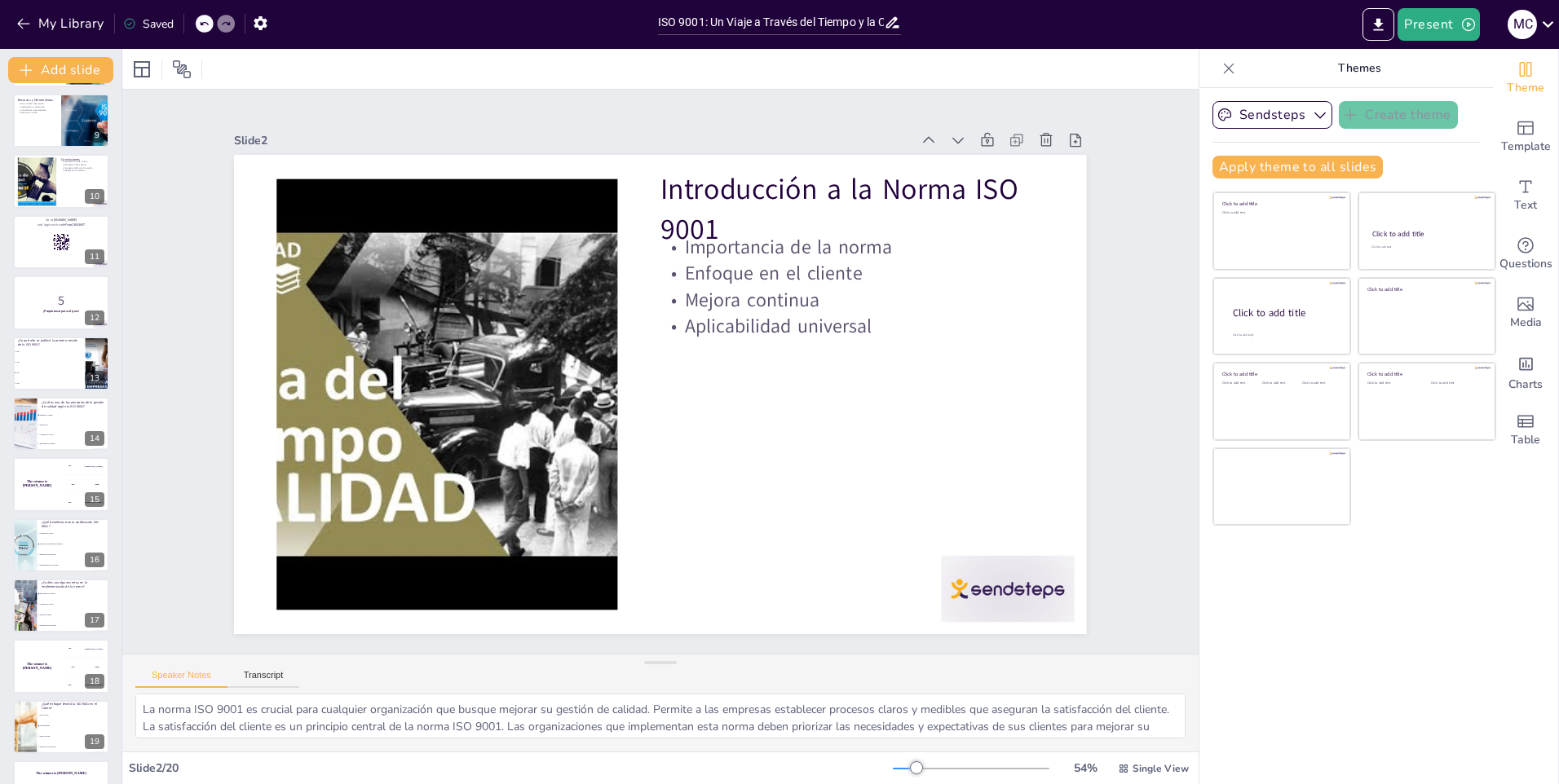
checkbox input "true"
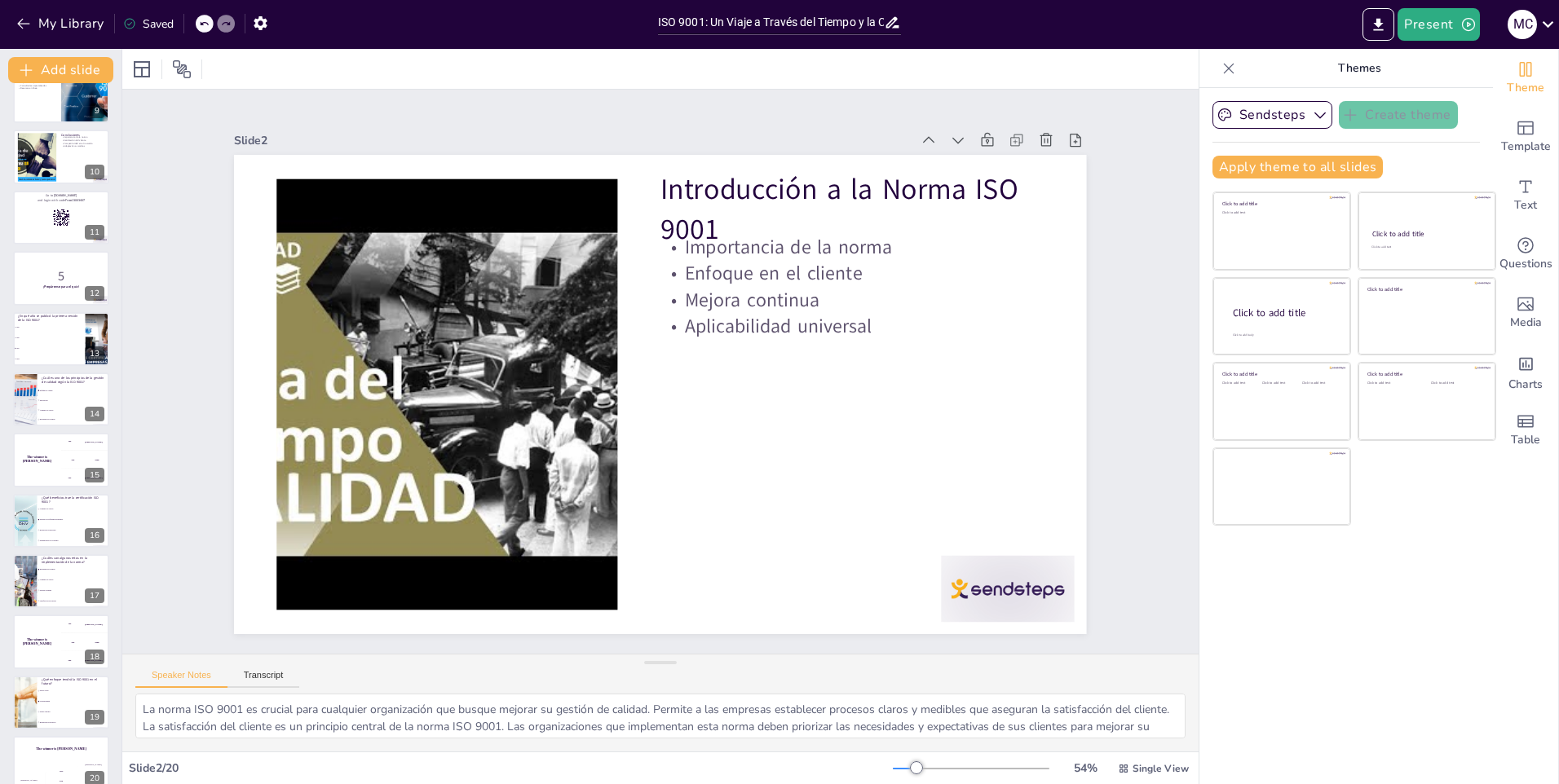
checkbox input "true"
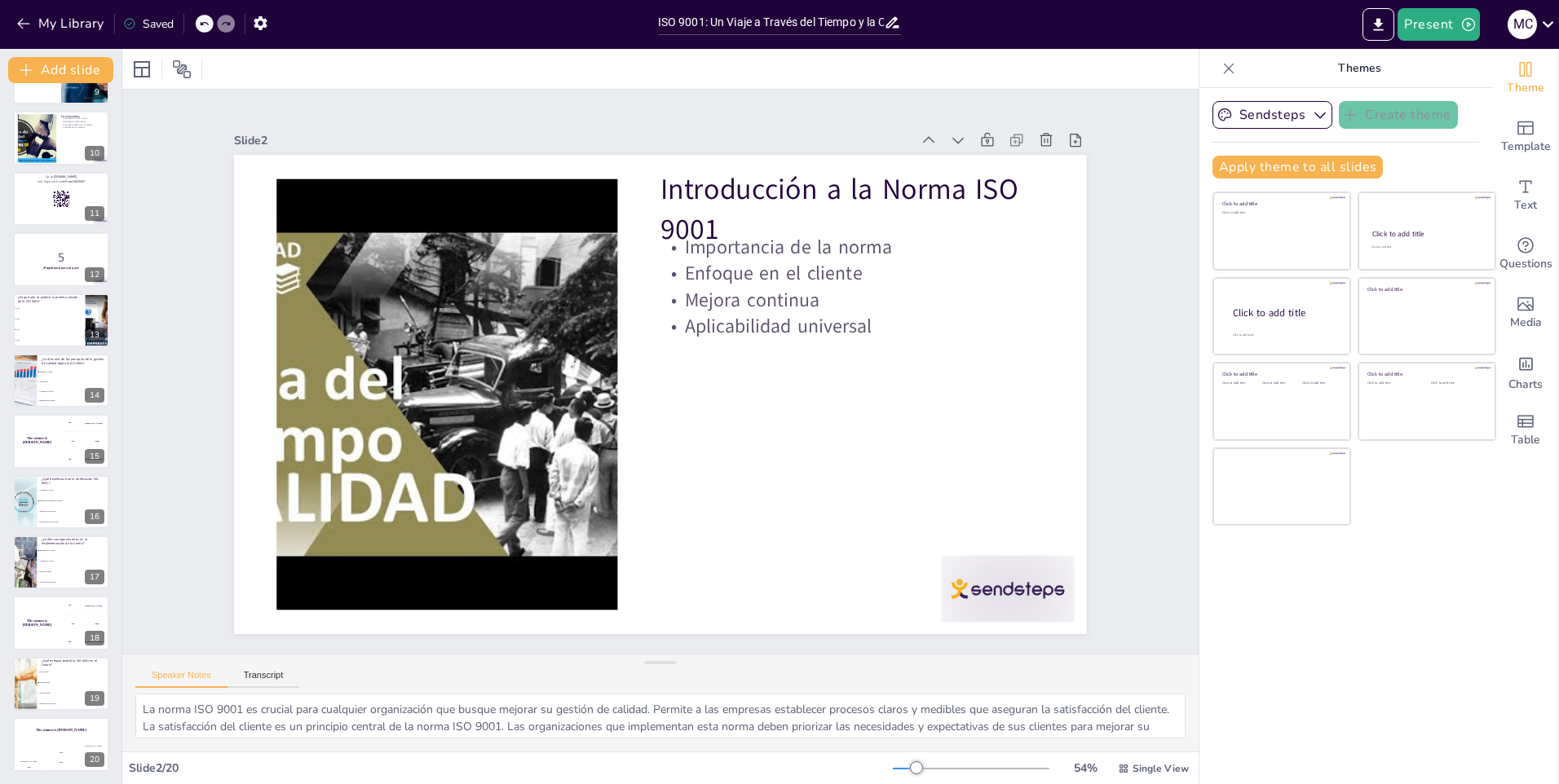
checkbox input "true"
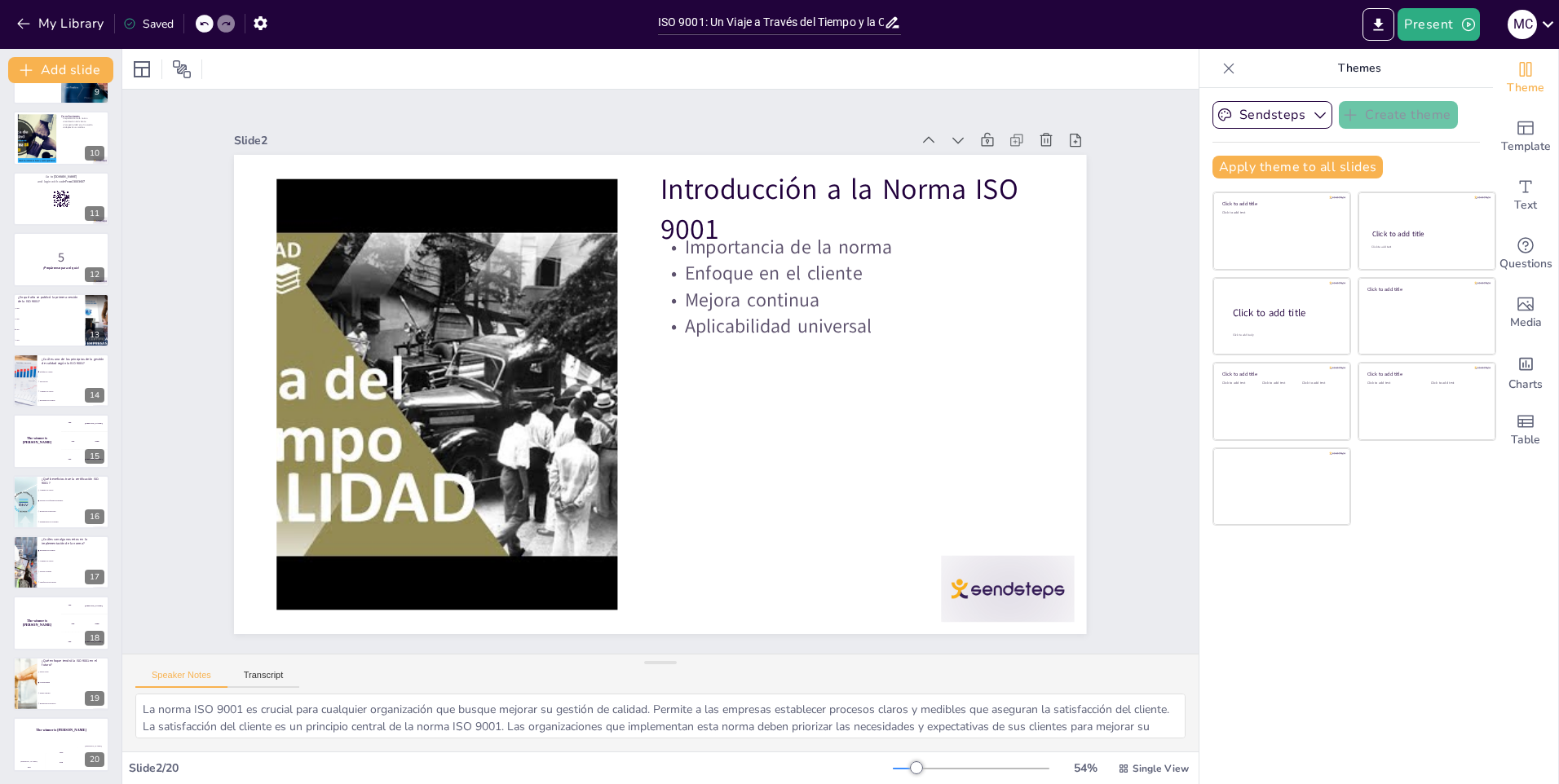
scroll to position [532, 0]
checkbox input "true"
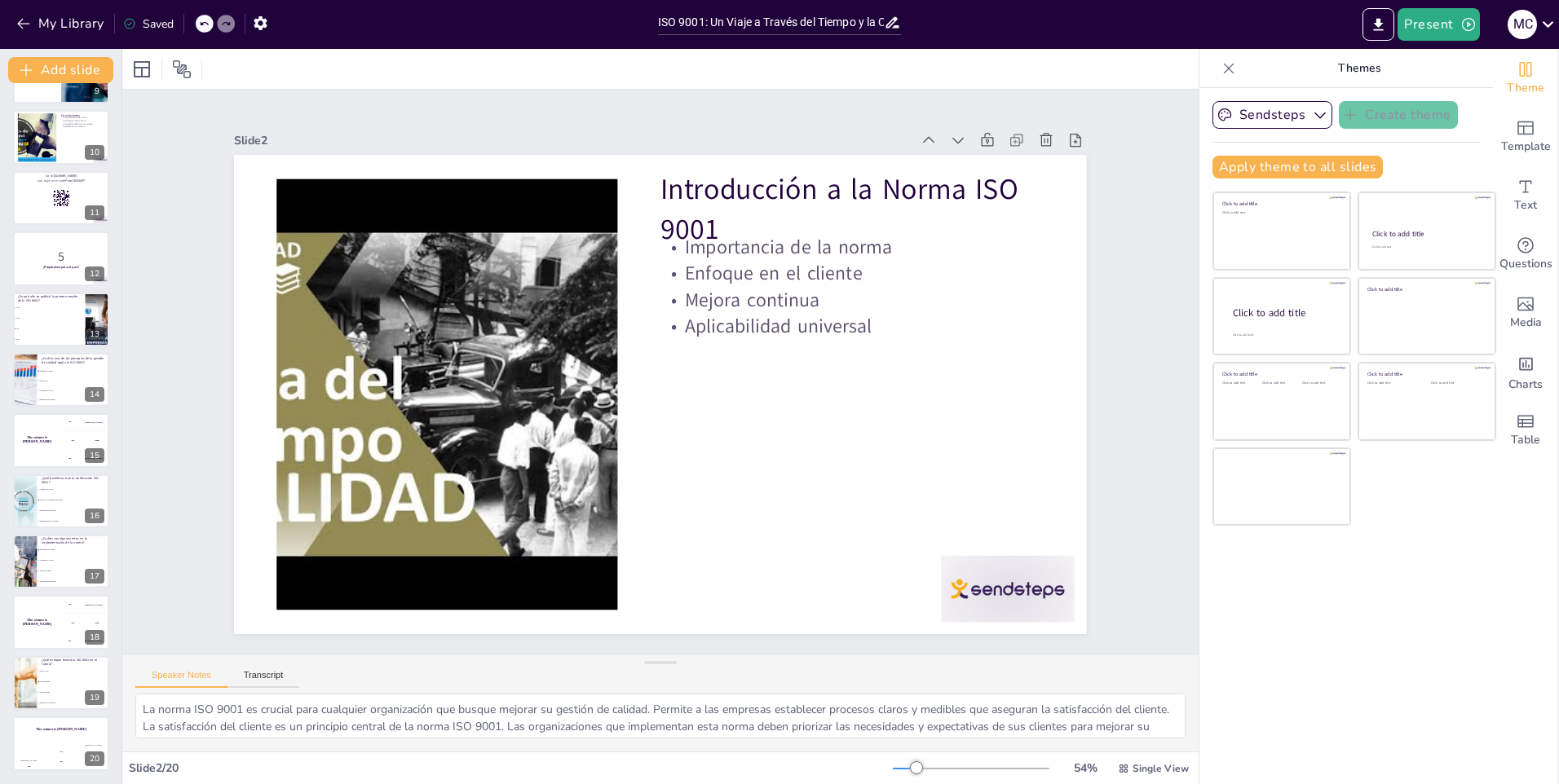
checkbox input "true"
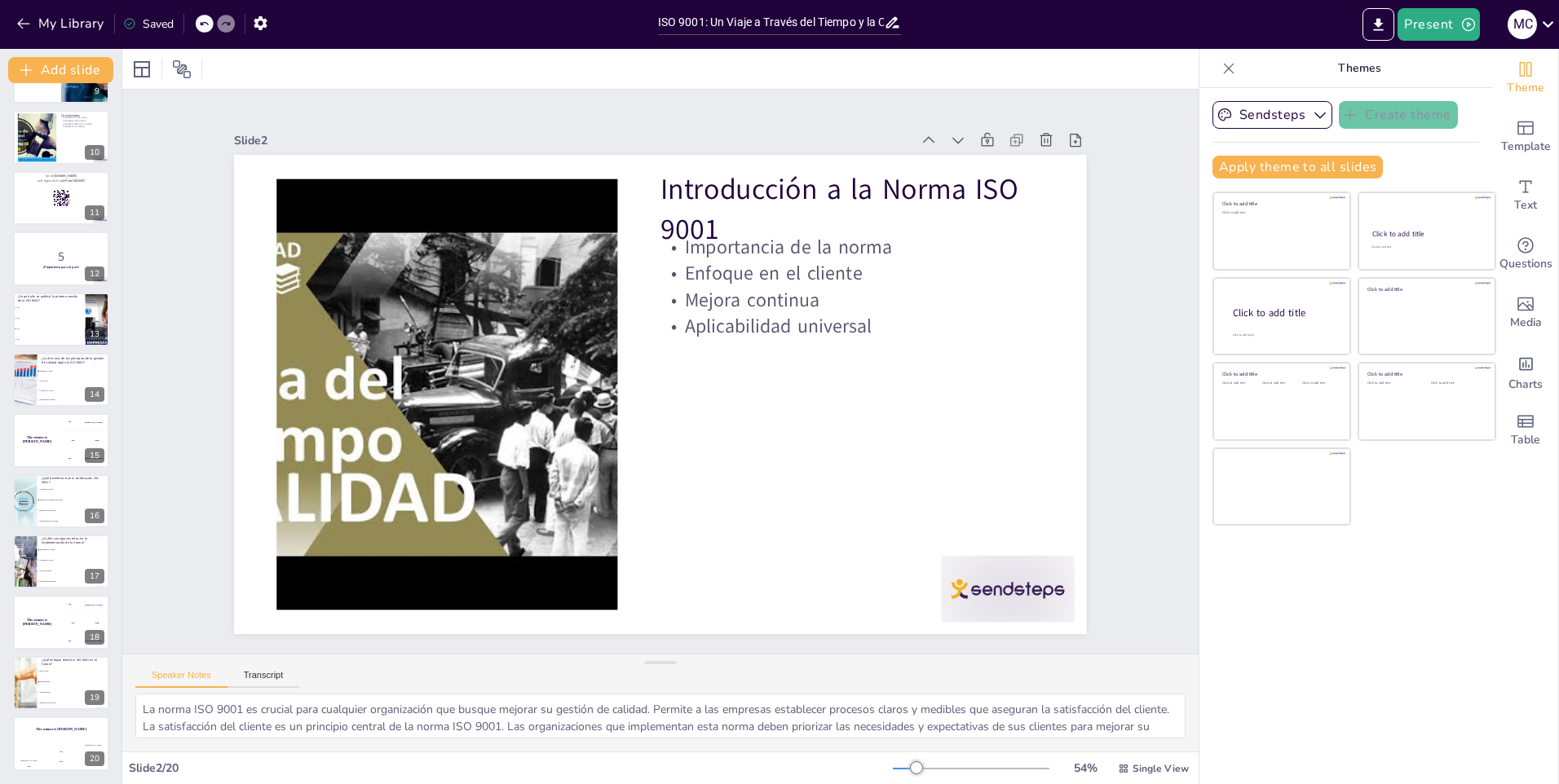
checkbox input "true"
click at [1374, 25] on icon "Export to PowerPoint" at bounding box center [1379, 25] width 18 height 18
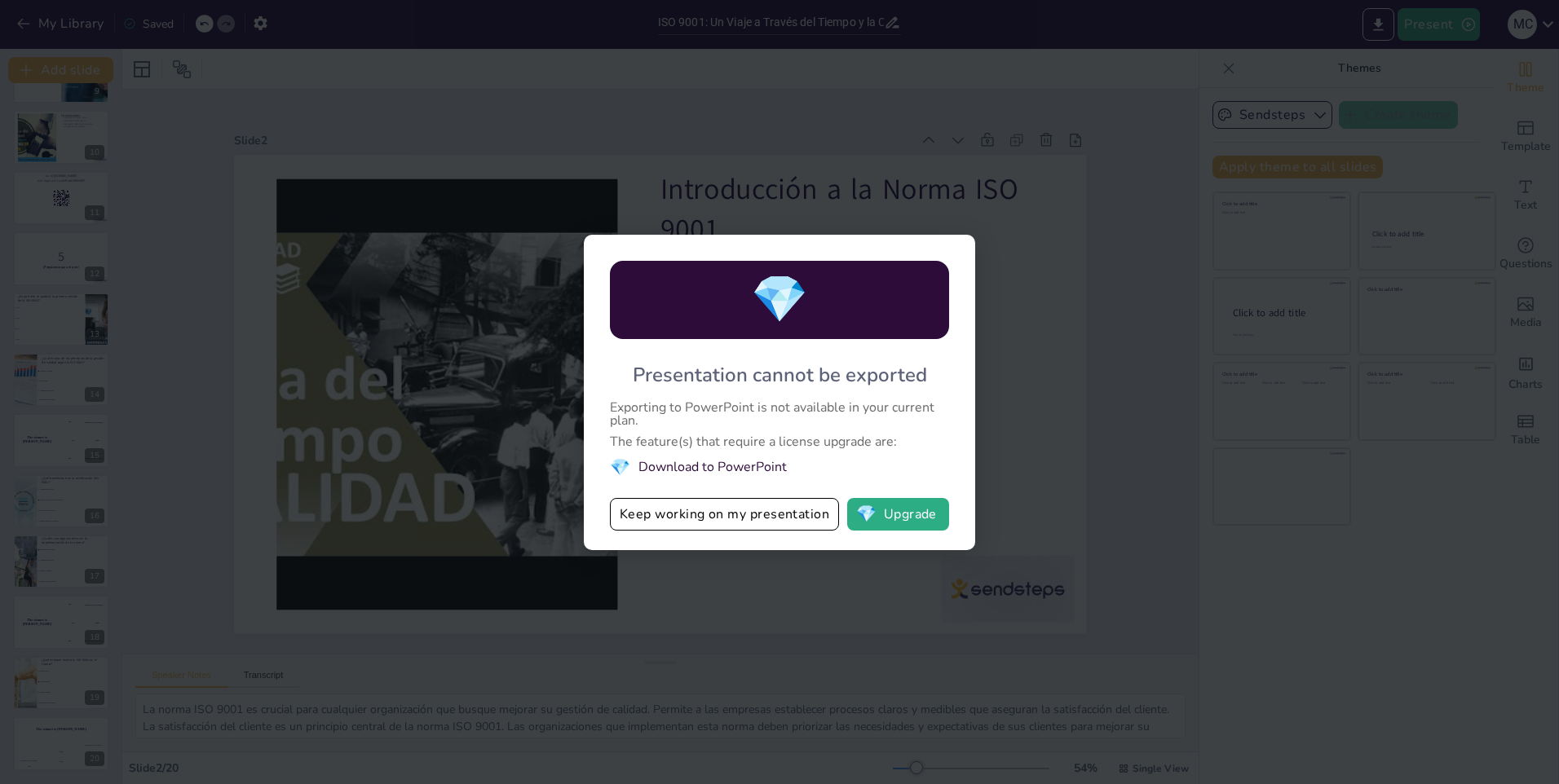
click at [1124, 291] on div "💎 Presentation cannot be exported Exporting to PowerPoint is not available in y…" at bounding box center [780, 392] width 1559 height 784
click at [770, 529] on button "Keep working on my presentation" at bounding box center [724, 513] width 229 height 32
checkbox input "true"
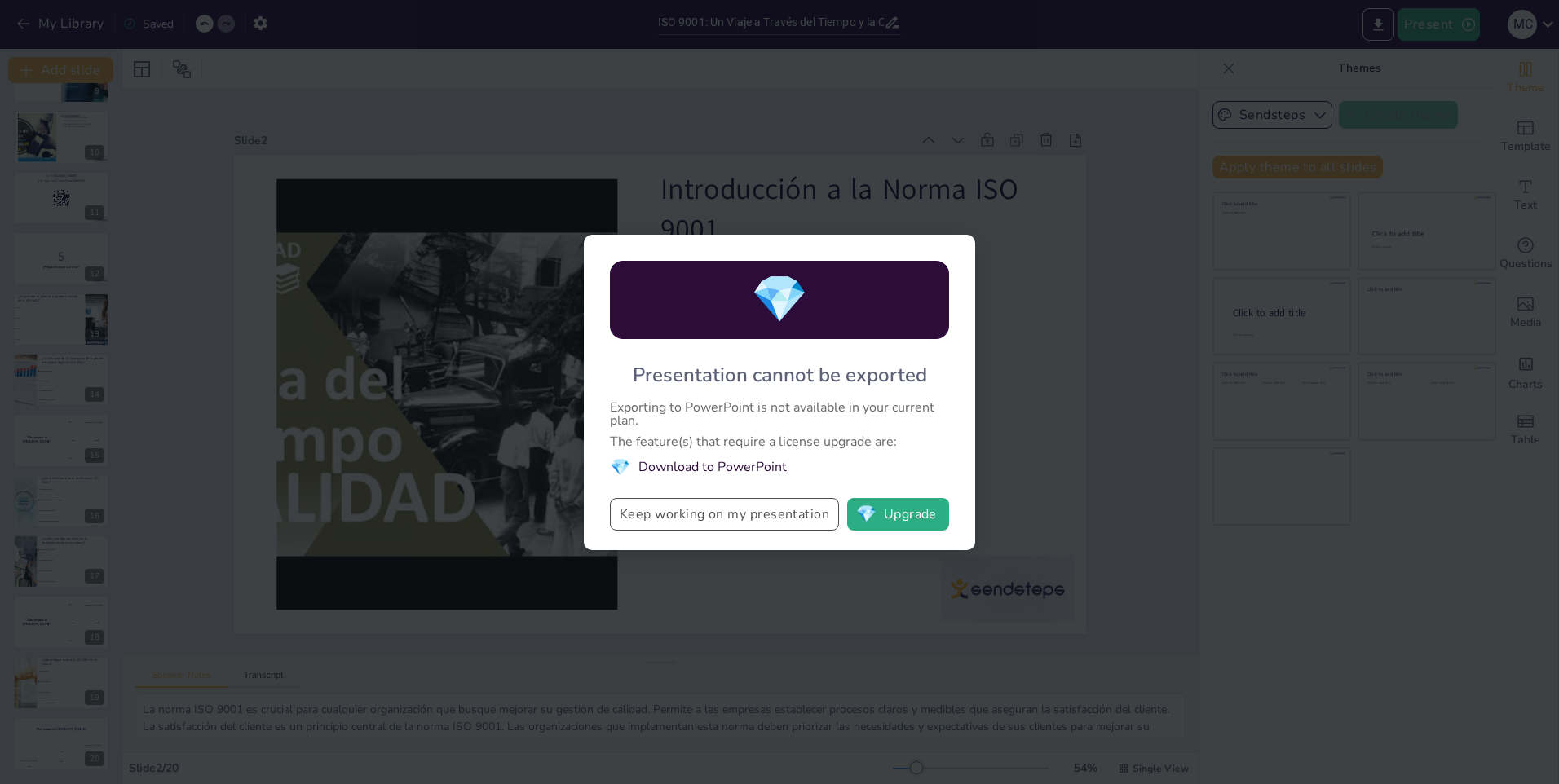
checkbox input "true"
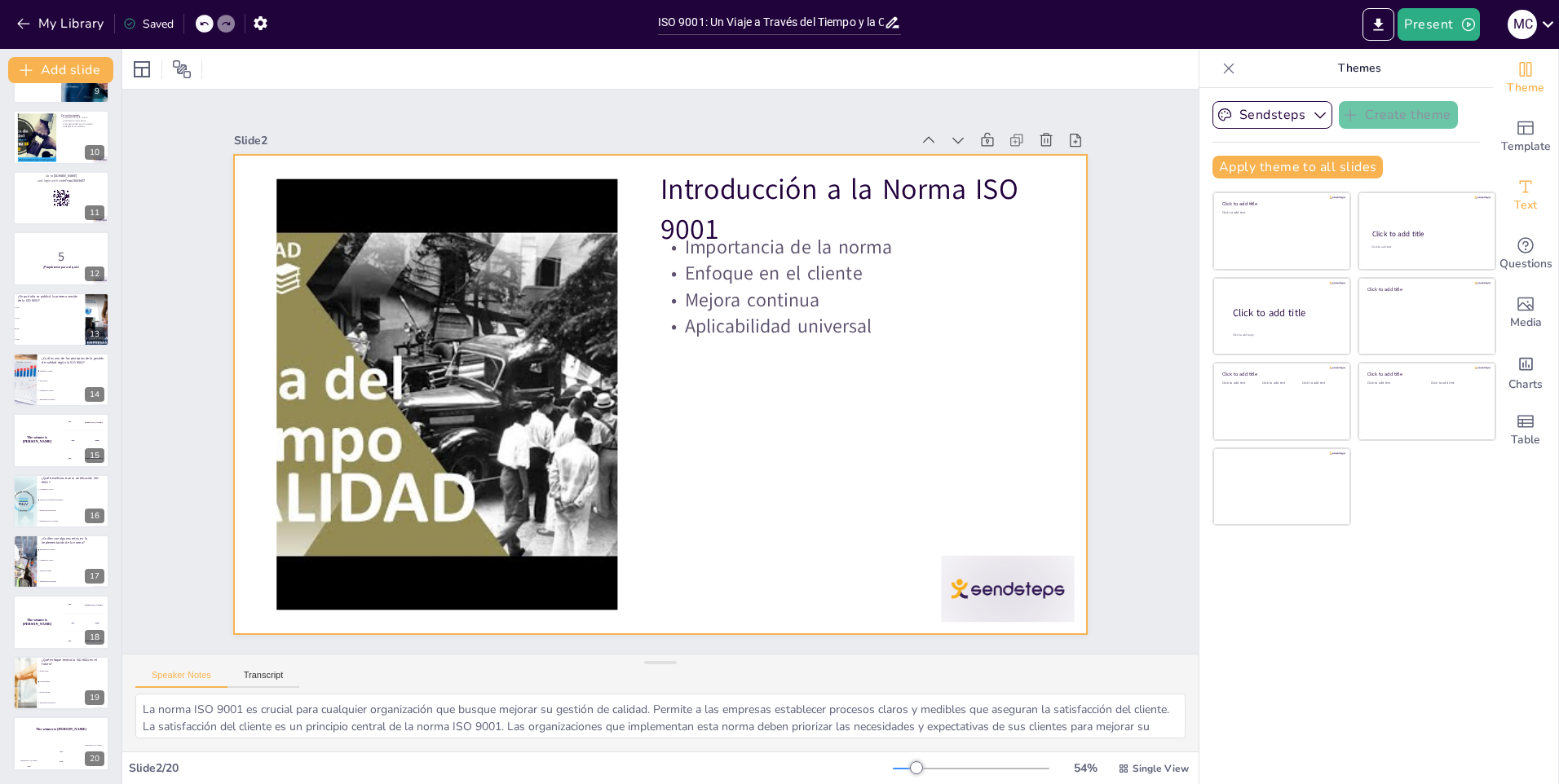
checkbox input "true"
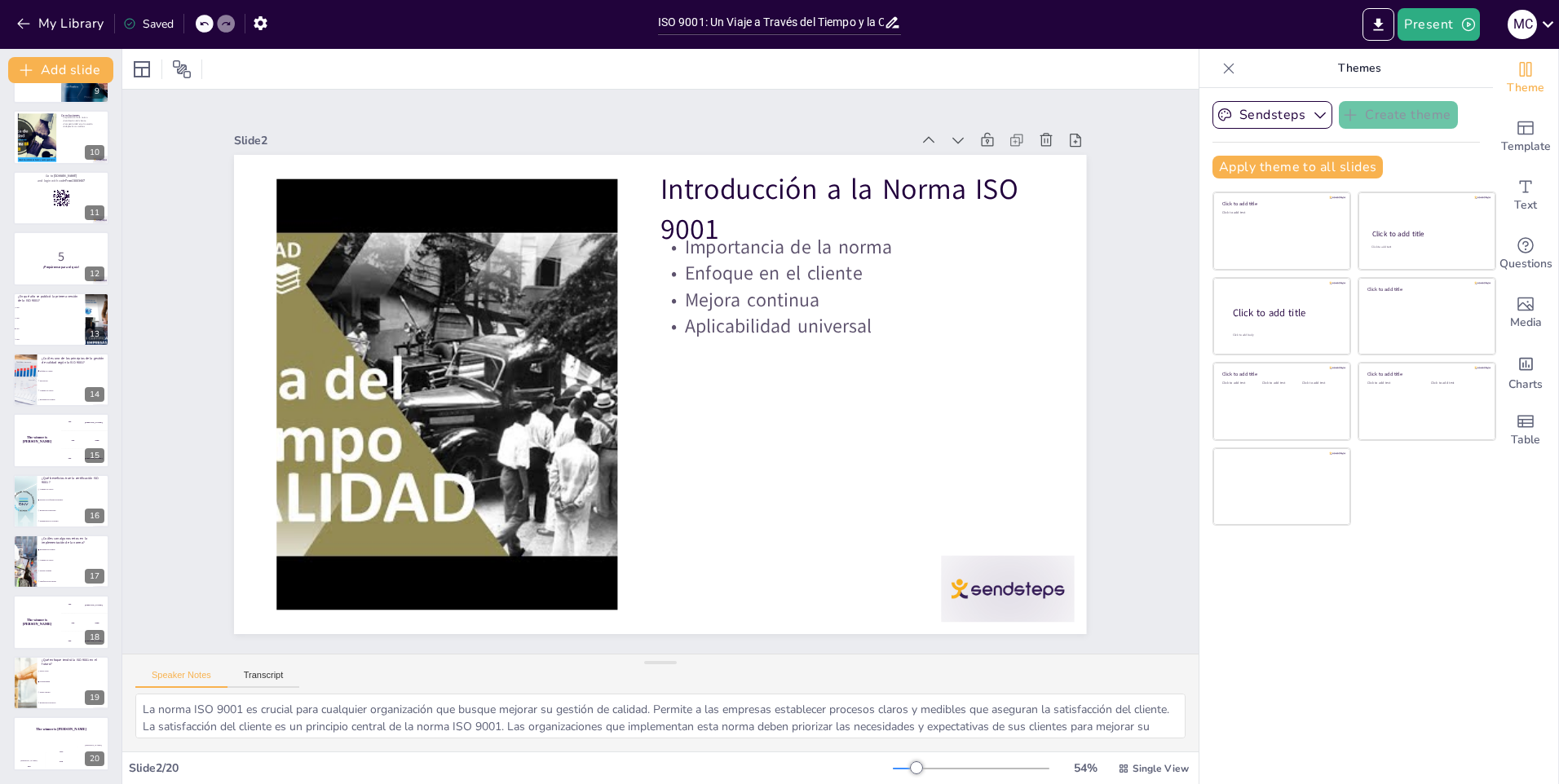
checkbox input "true"
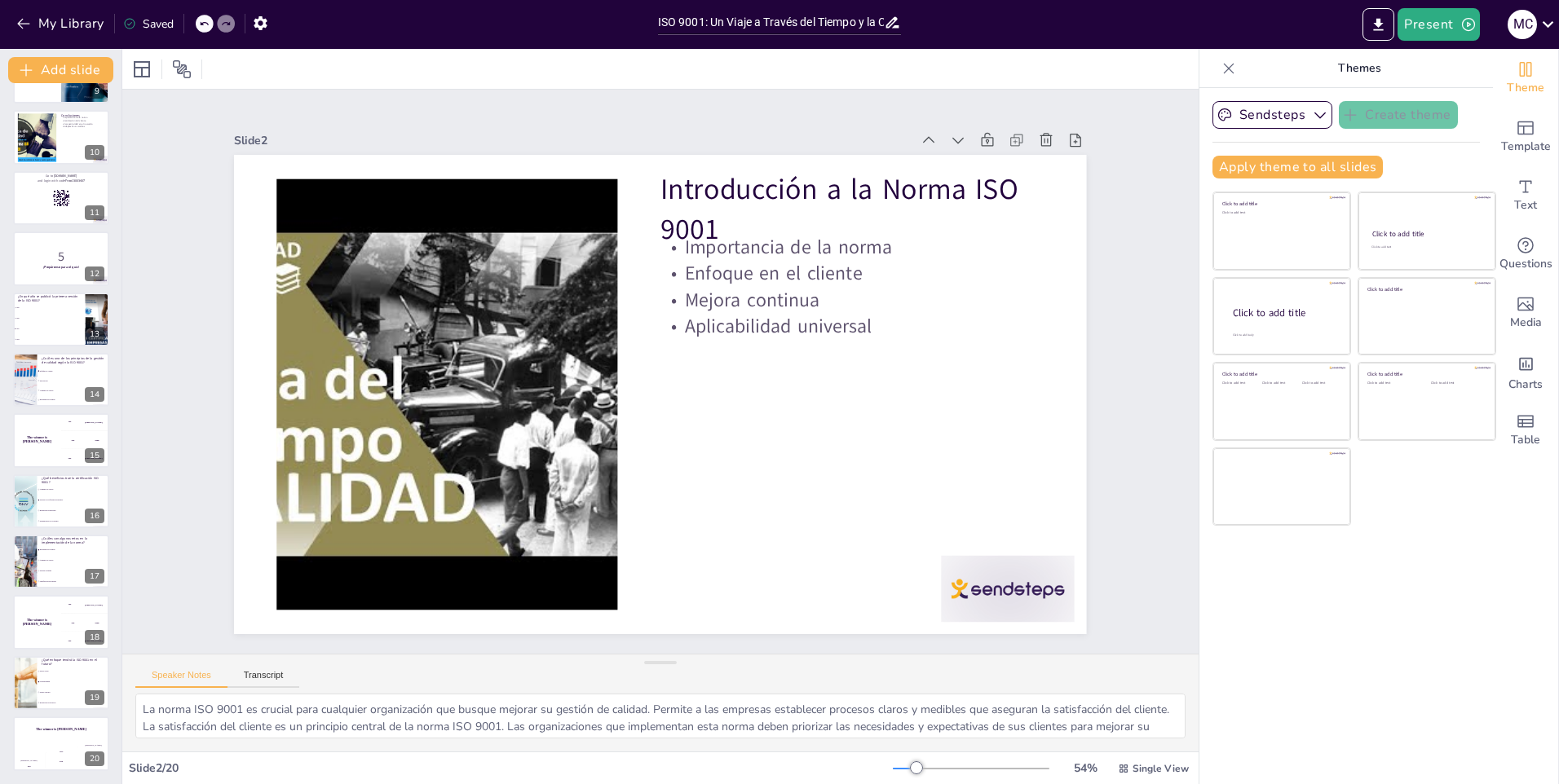
checkbox input "true"
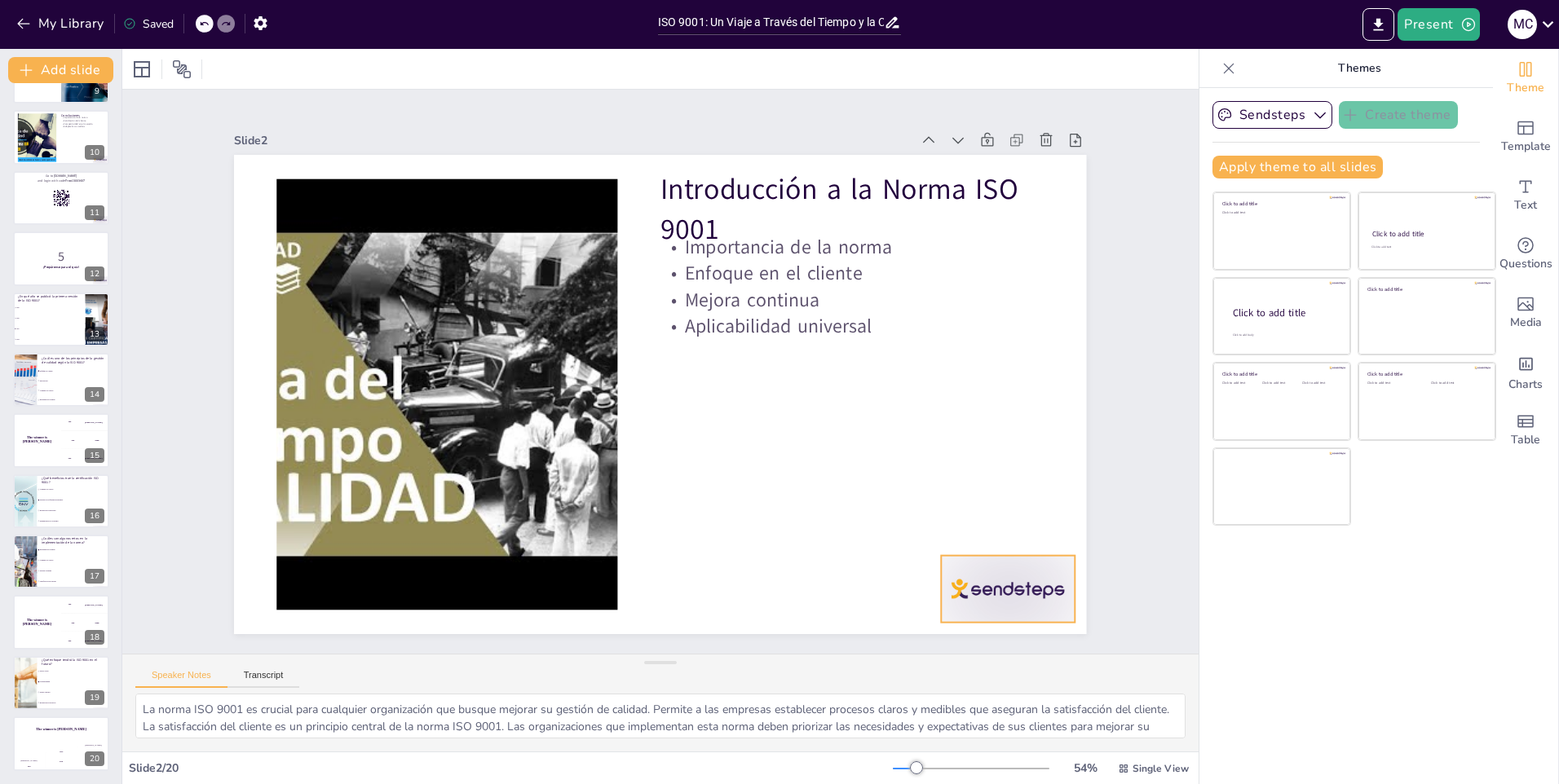
checkbox input "true"
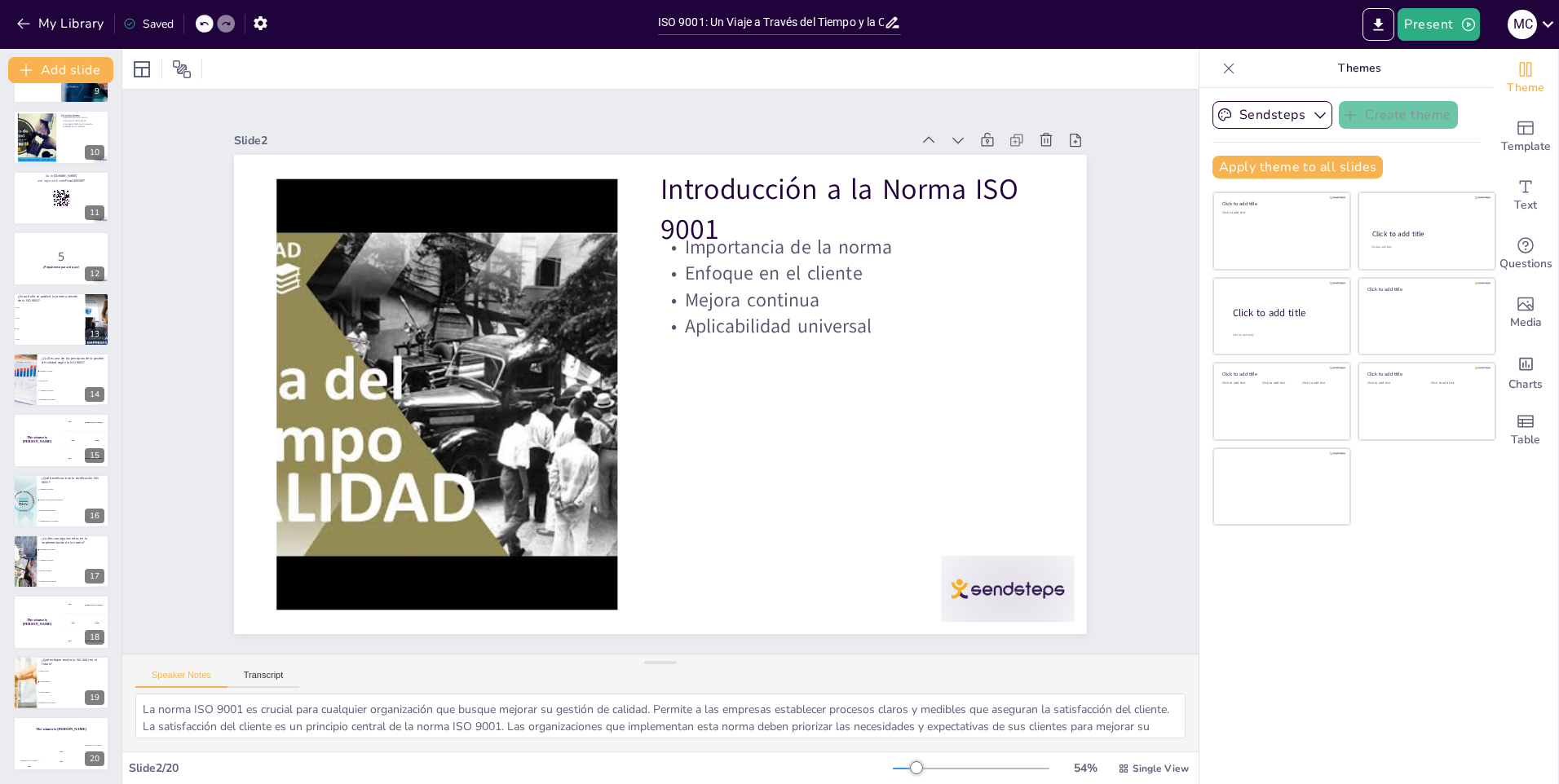
checkbox input "true"
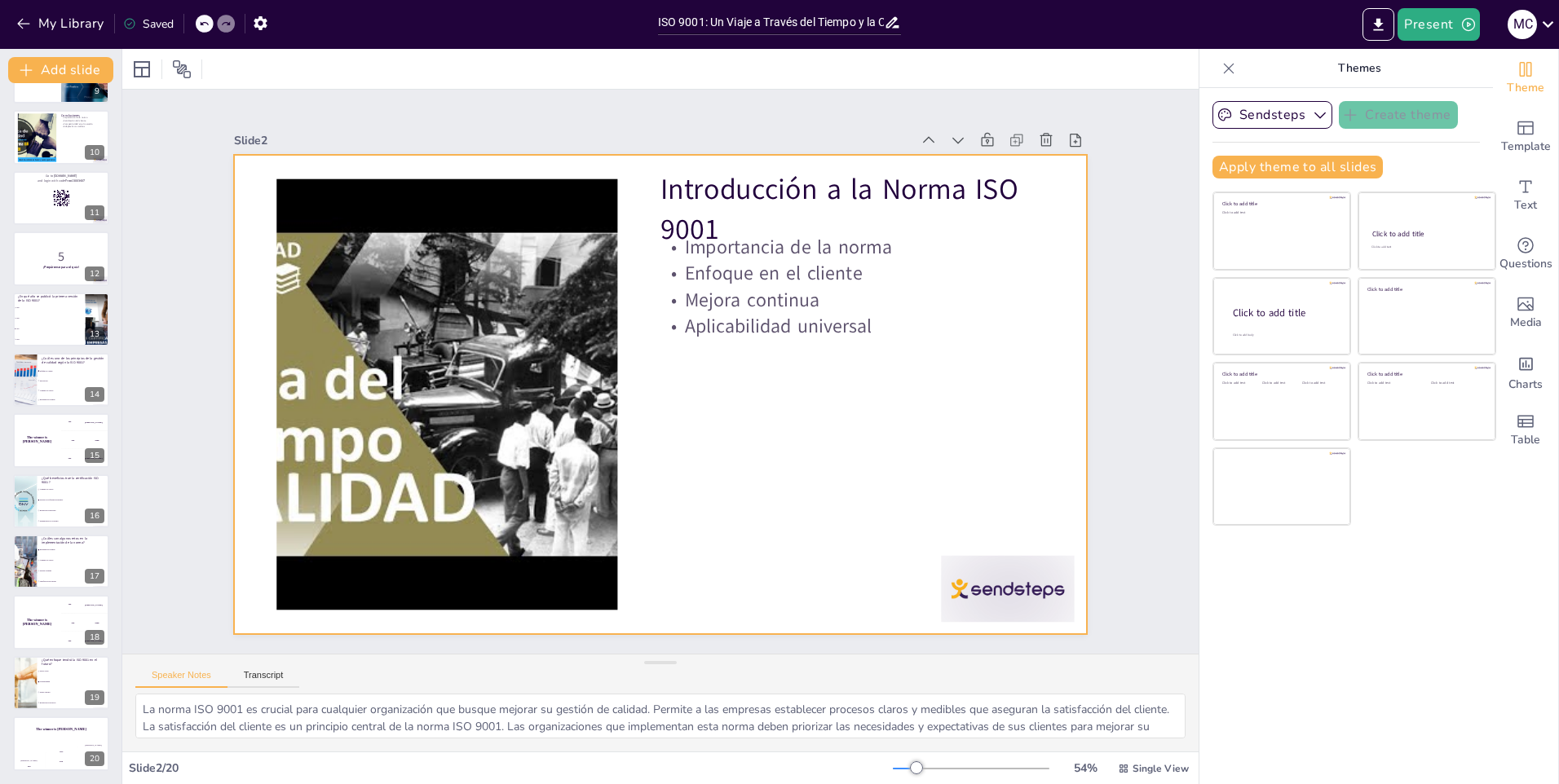
checkbox input "true"
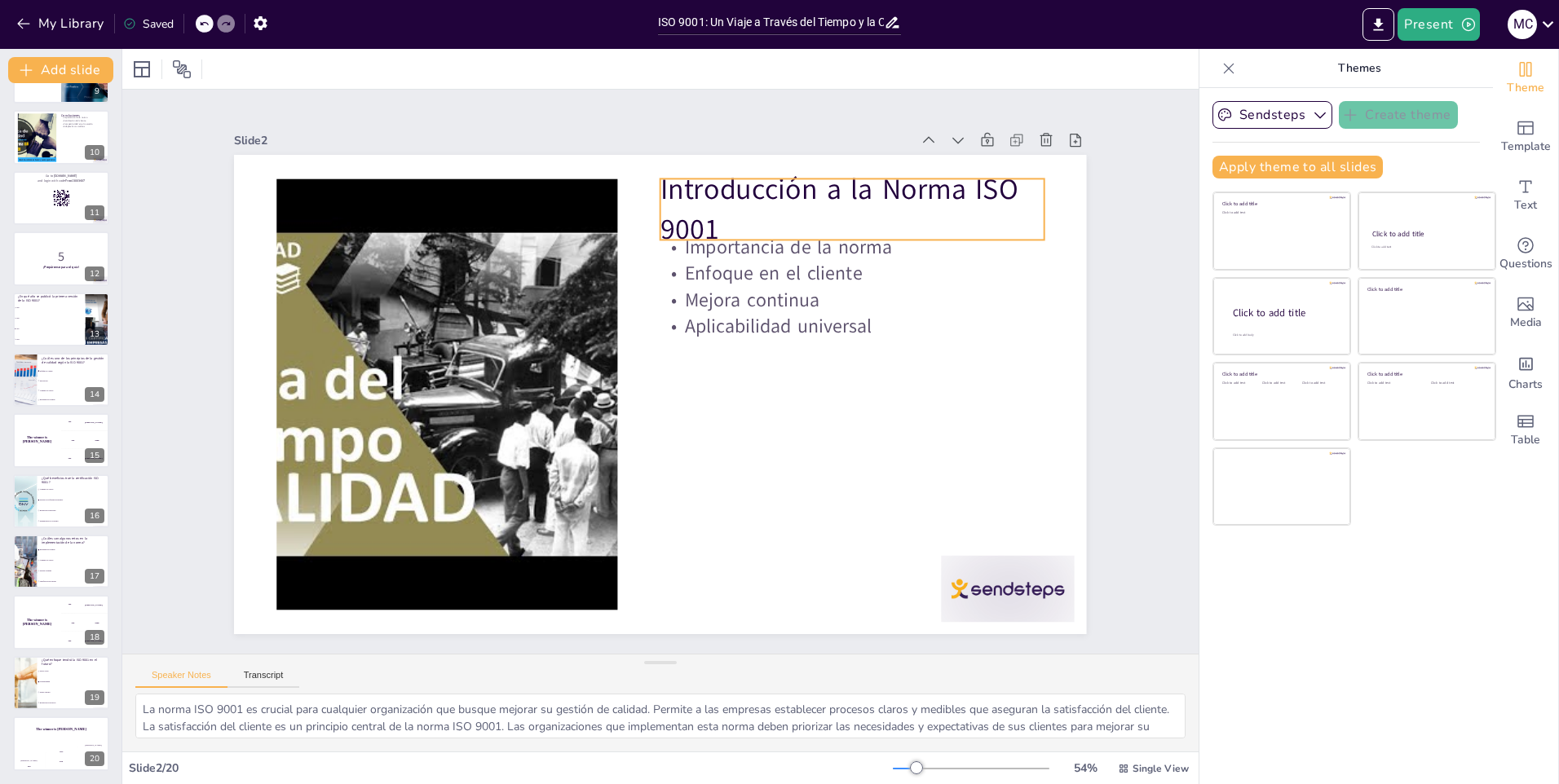
checkbox input "true"
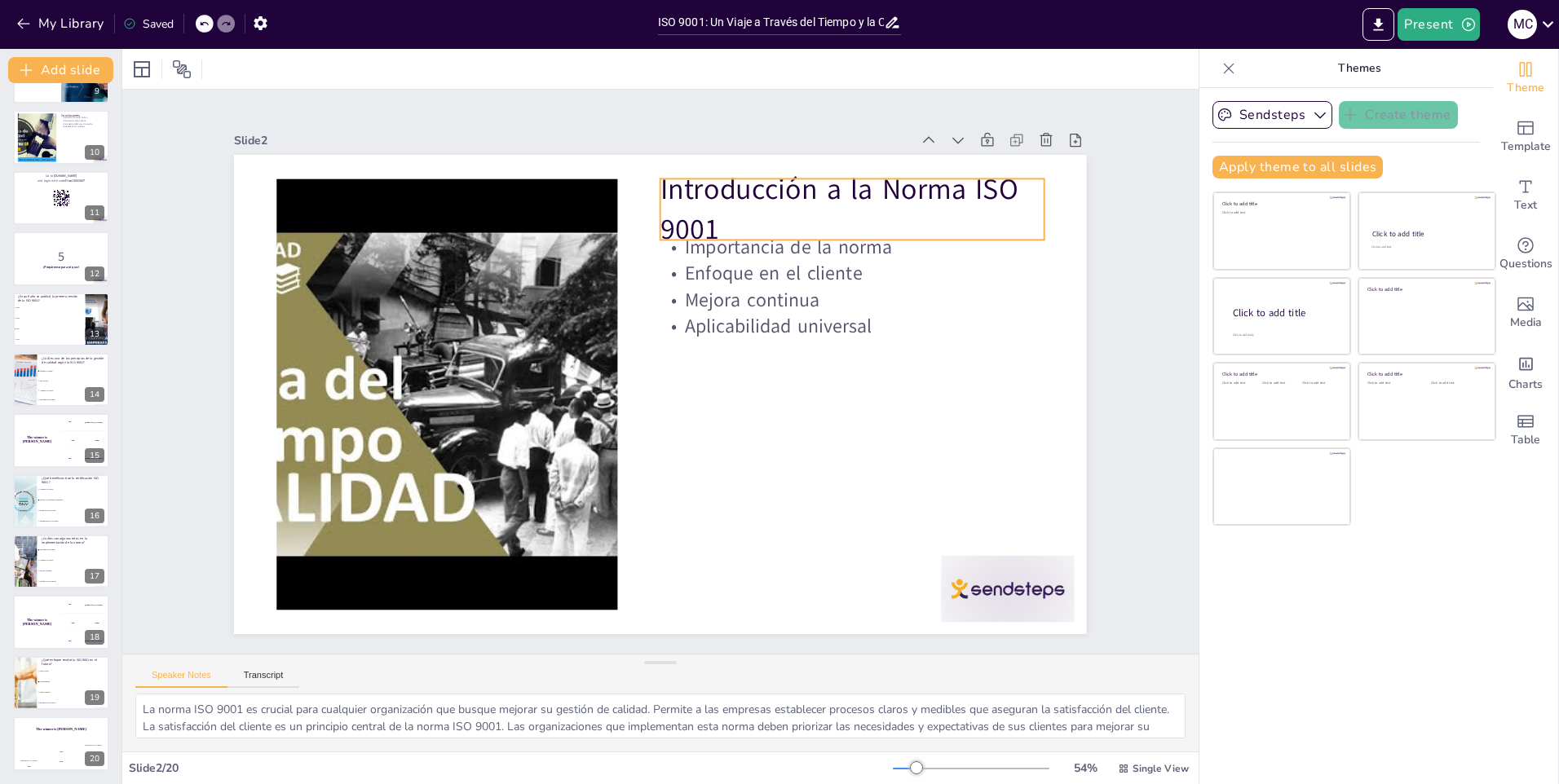
checkbox input "true"
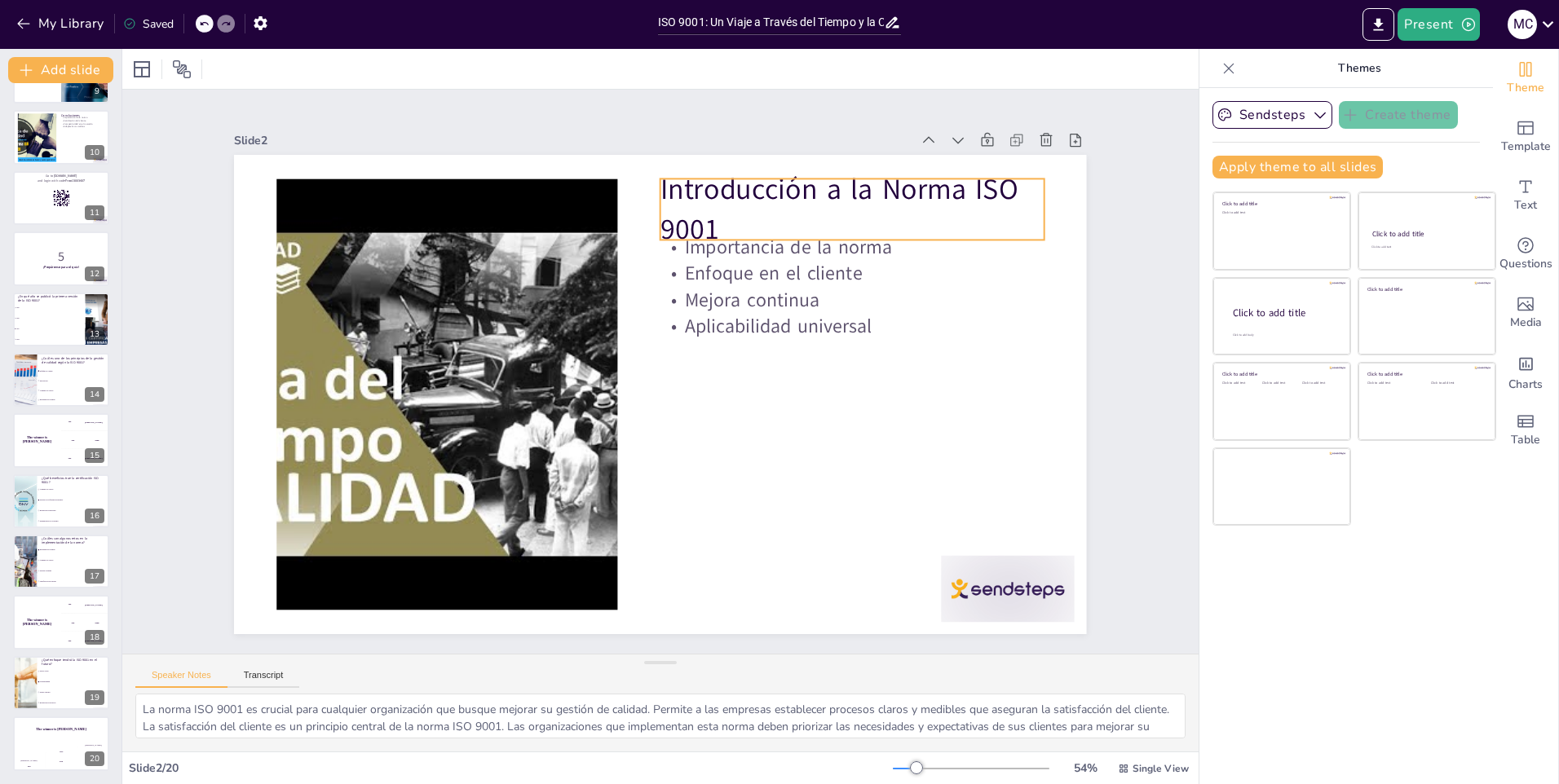
checkbox input "true"
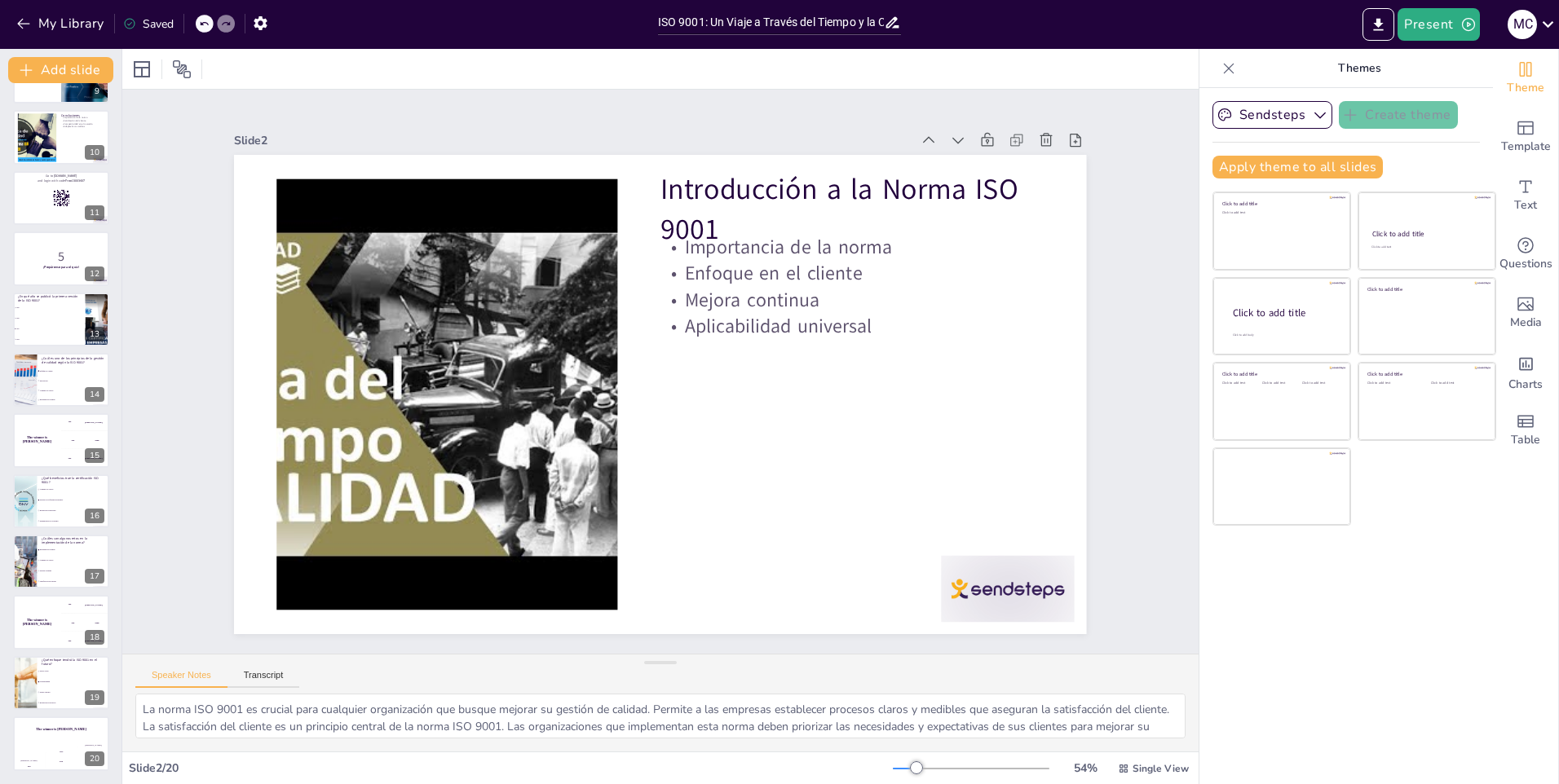
checkbox input "true"
click at [1553, 30] on icon at bounding box center [1548, 23] width 22 height 22
click at [1548, 28] on div at bounding box center [780, 392] width 1559 height 784
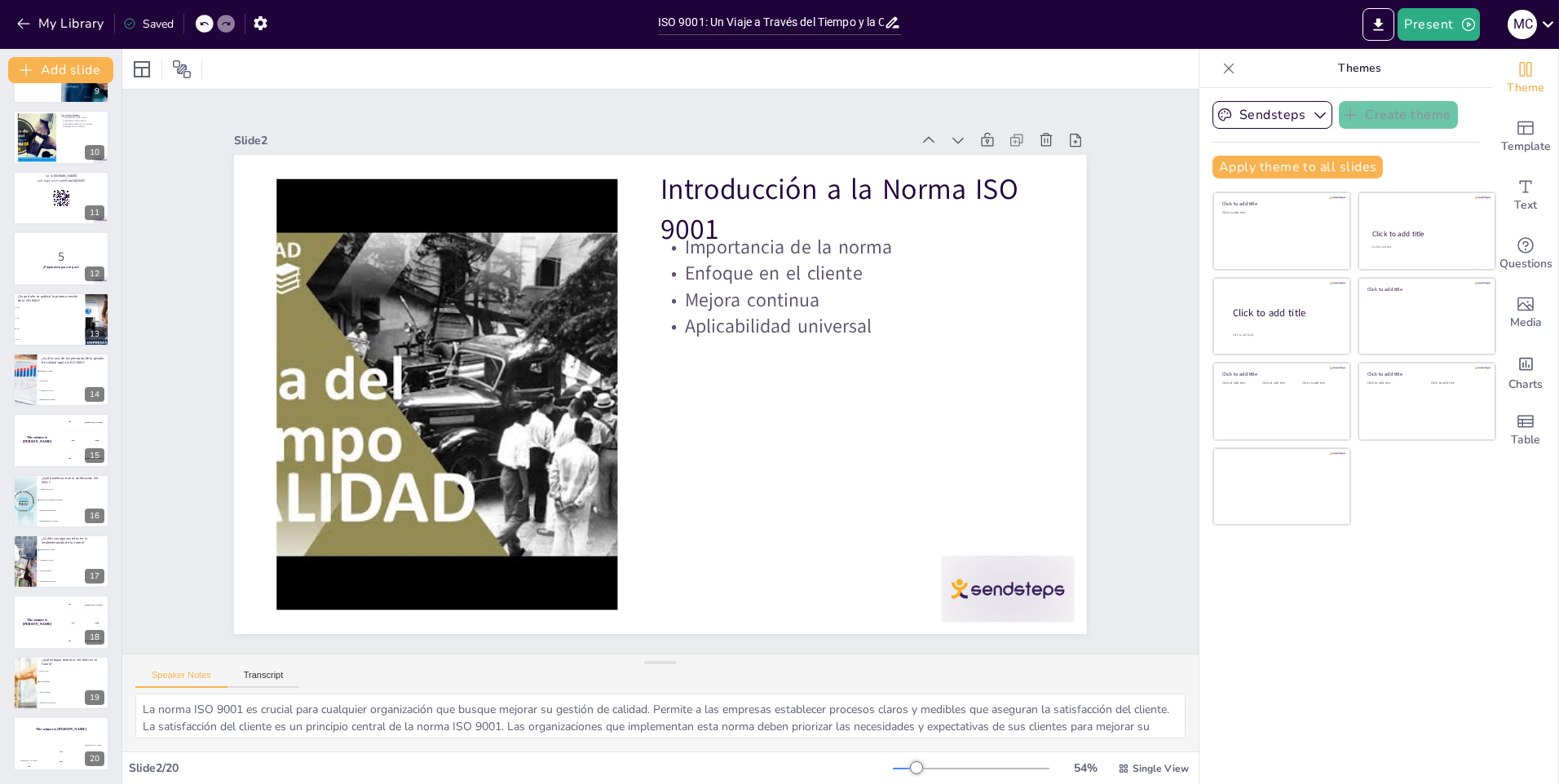
click at [1540, 22] on icon at bounding box center [1548, 23] width 22 height 22
click at [1454, 232] on p "Cerrar sesión" at bounding box center [1445, 224] width 57 height 15
